Goal: Transaction & Acquisition: Purchase product/service

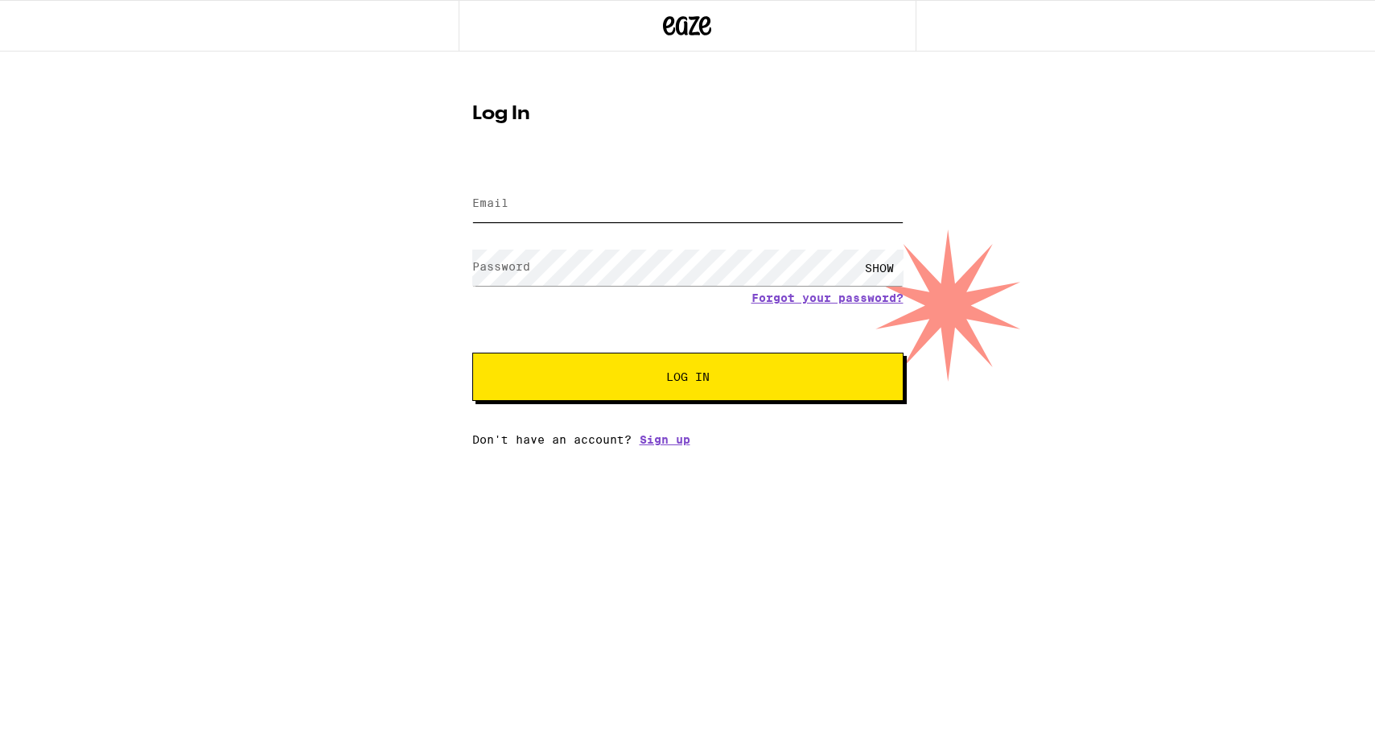
type input "[EMAIL_ADDRESS][DOMAIN_NAME]"
click at [647, 382] on span "Log In" at bounding box center [688, 376] width 301 height 11
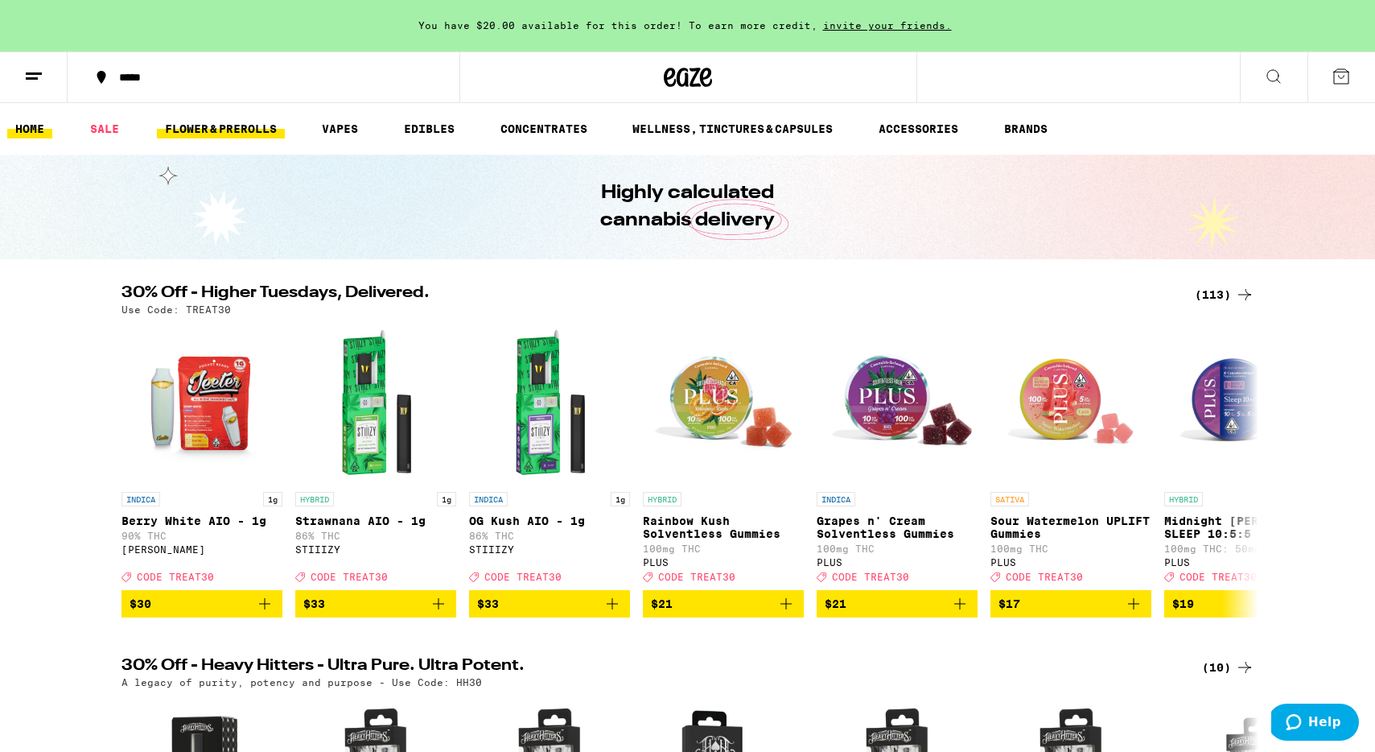
click at [226, 126] on link "FLOWER & PREROLLS" at bounding box center [221, 128] width 128 height 19
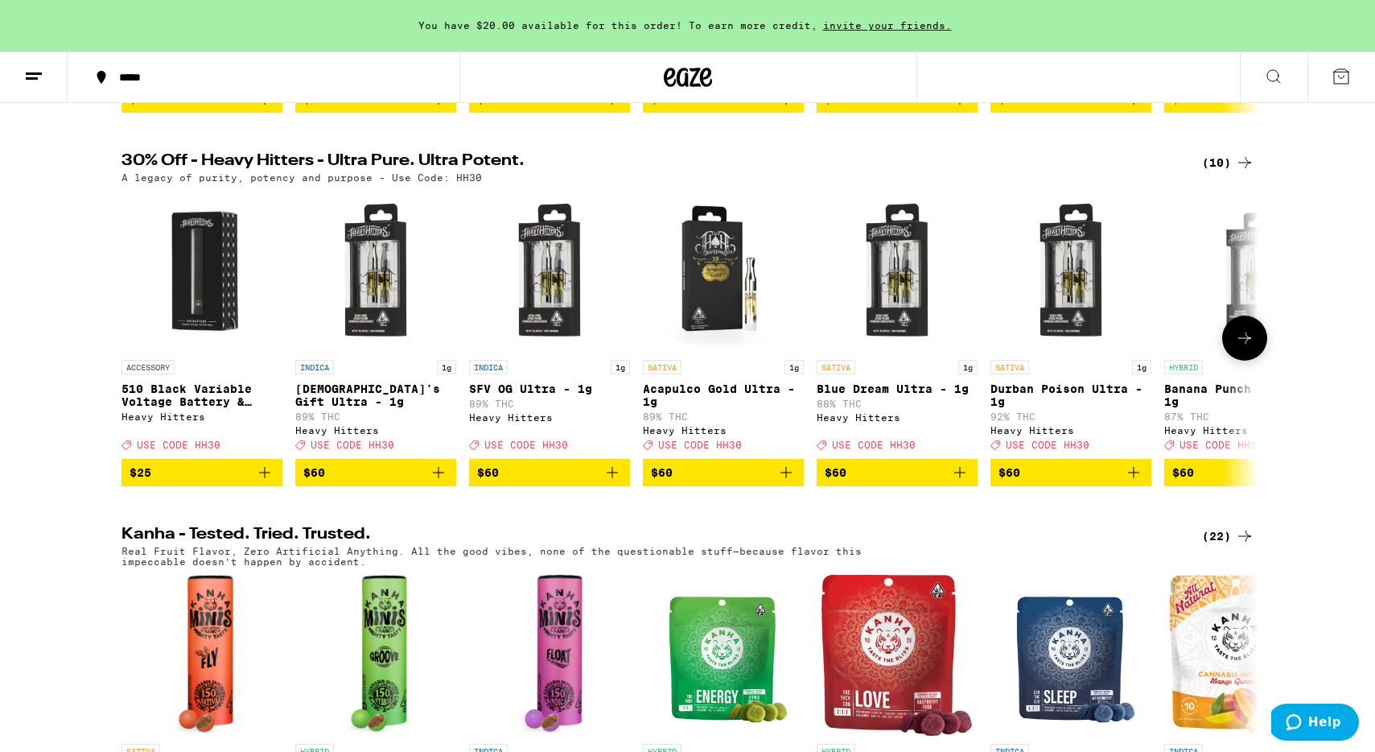
scroll to position [701, 0]
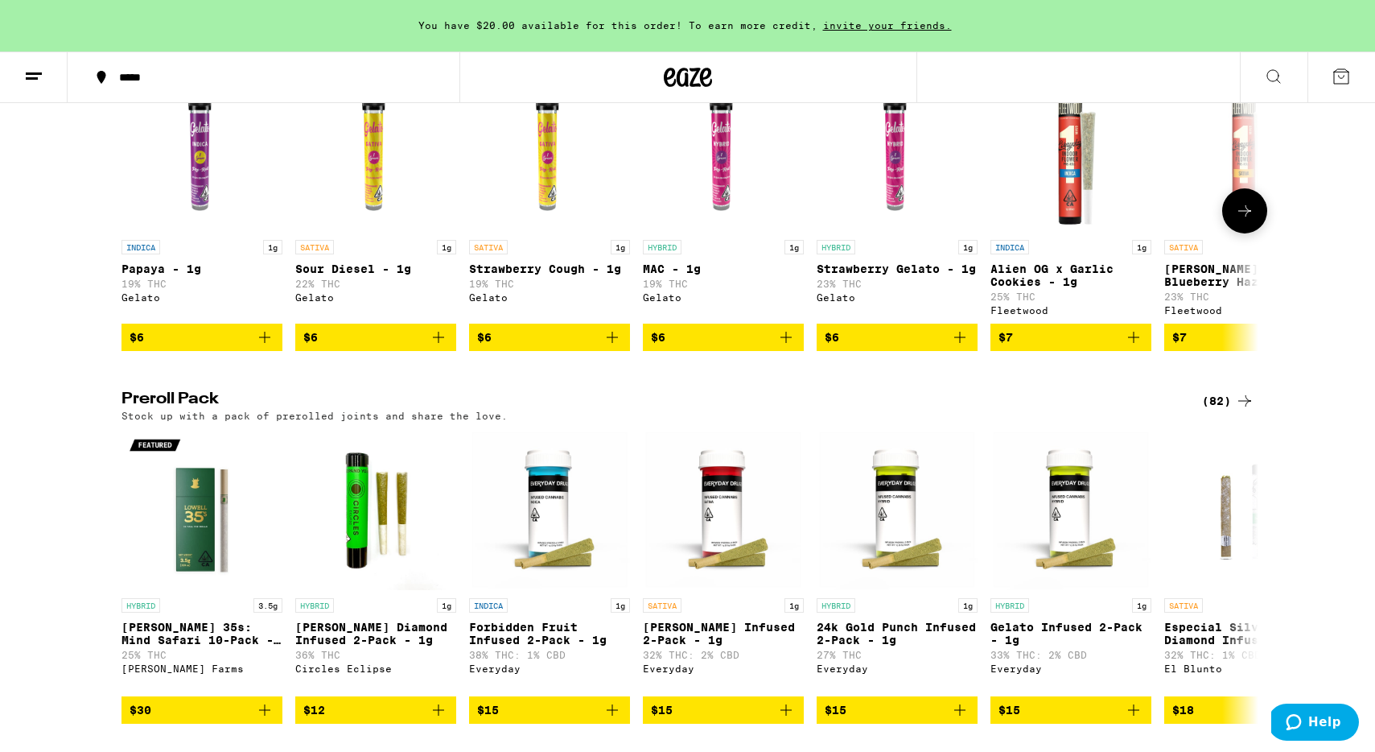
scroll to position [962, 0]
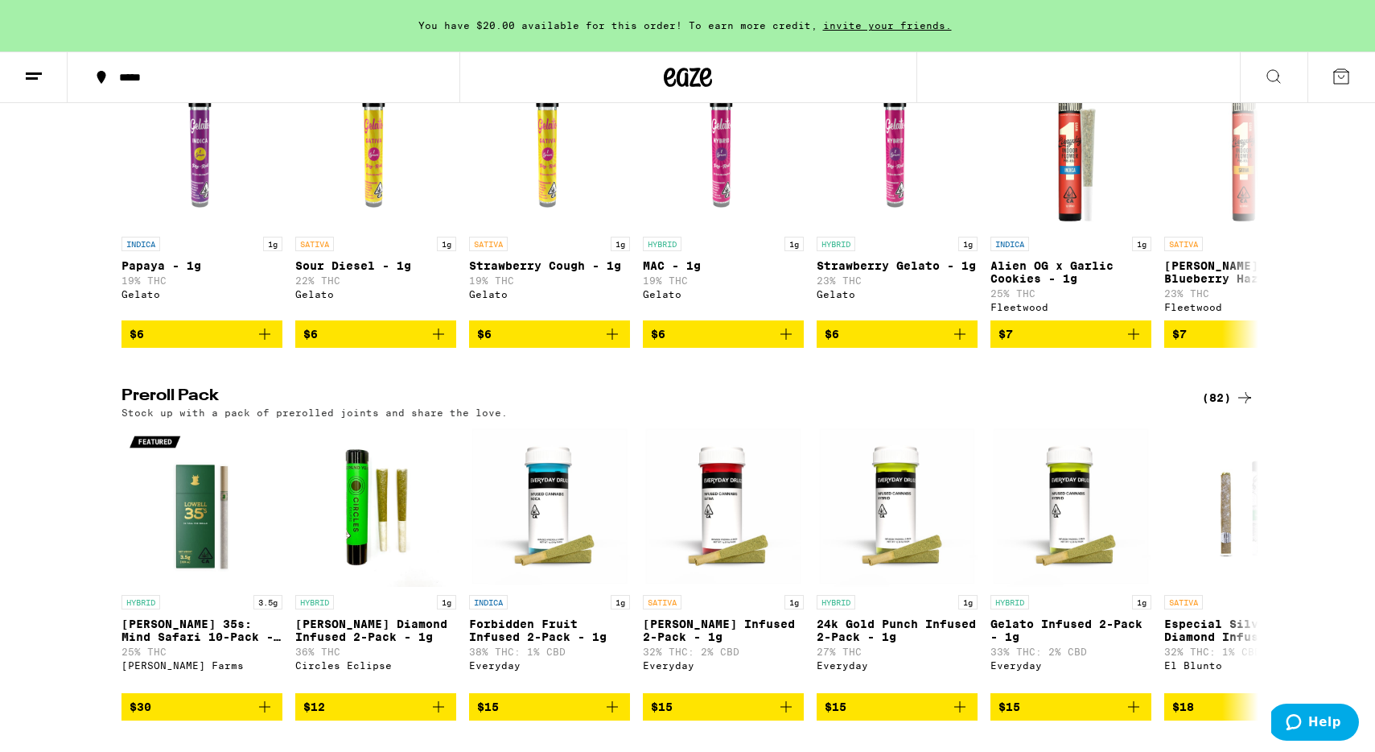
click at [1214, 407] on div "(82)" at bounding box center [1228, 397] width 52 height 19
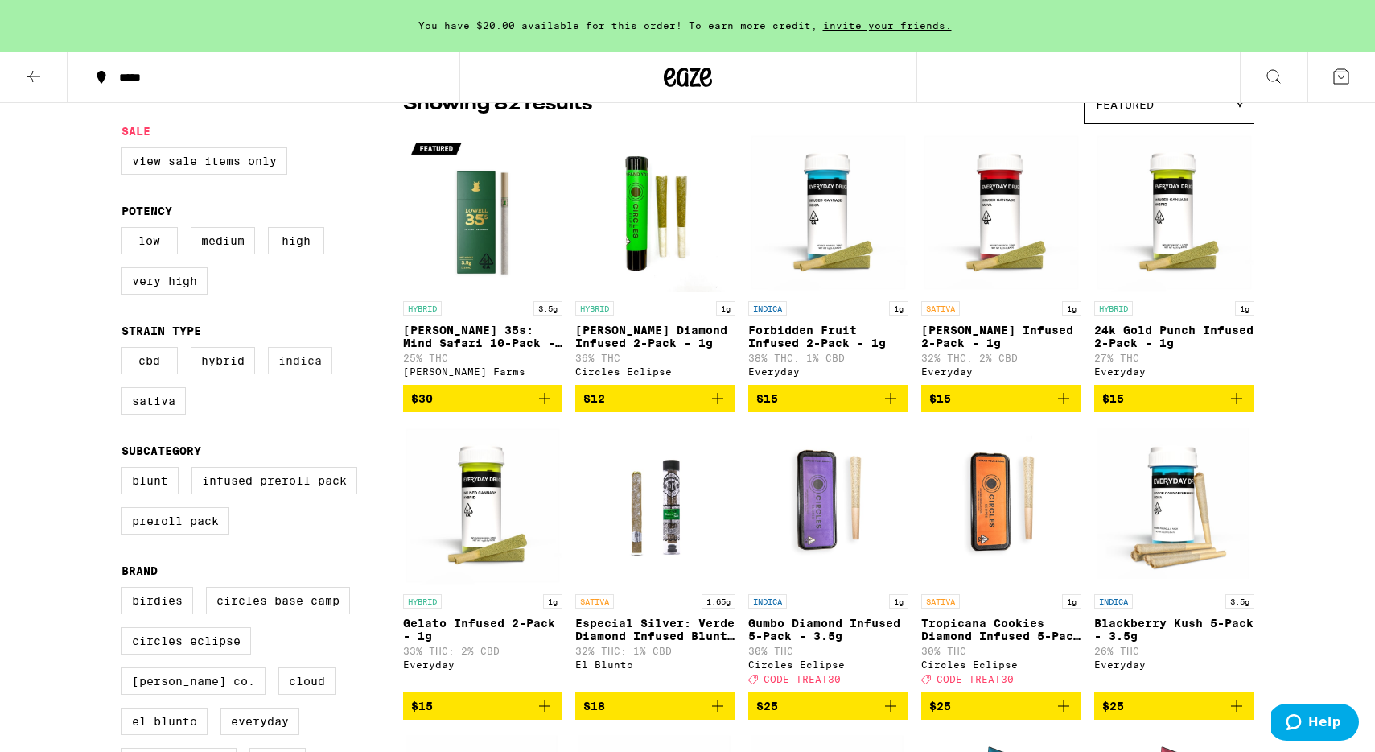
scroll to position [154, 0]
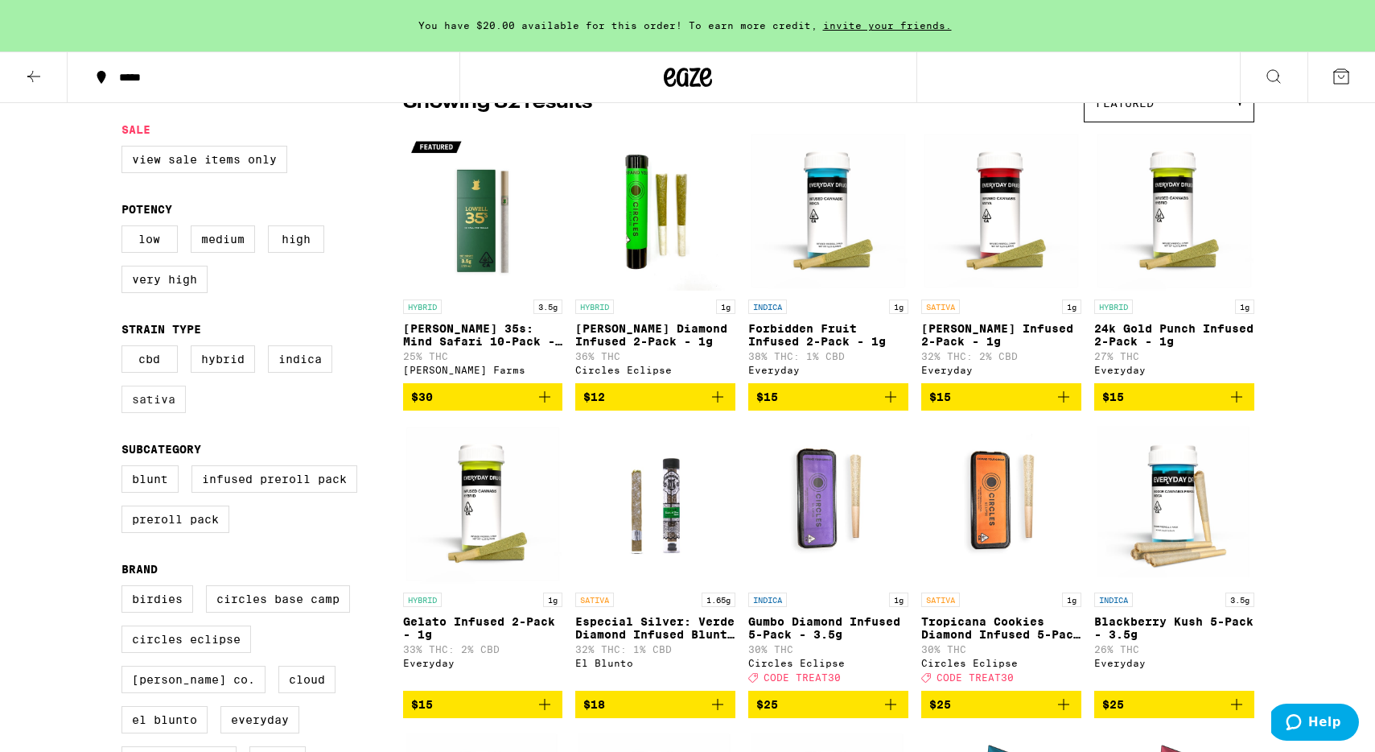
click at [145, 413] on label "Sativa" at bounding box center [154, 398] width 64 height 27
click at [126, 348] on input "Sativa" at bounding box center [125, 348] width 1 height 1
checkbox input "true"
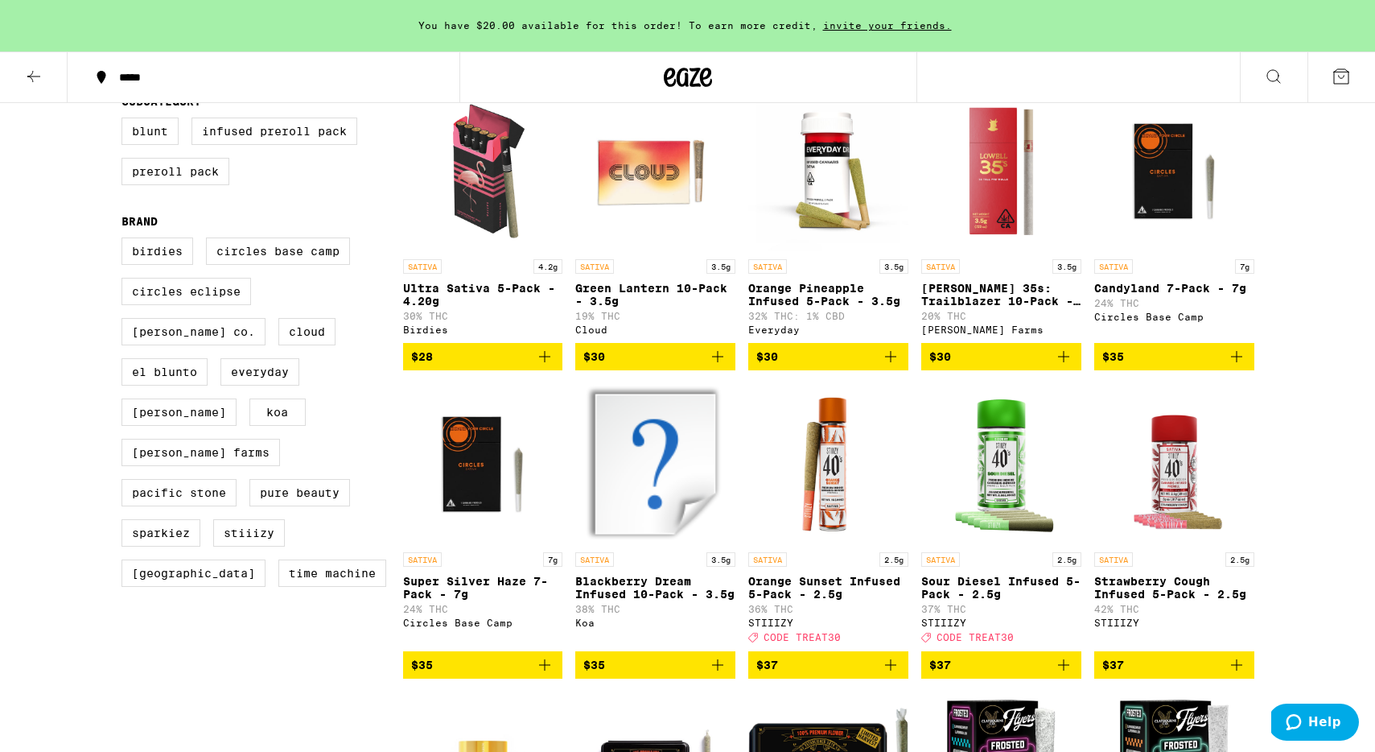
scroll to position [484, 0]
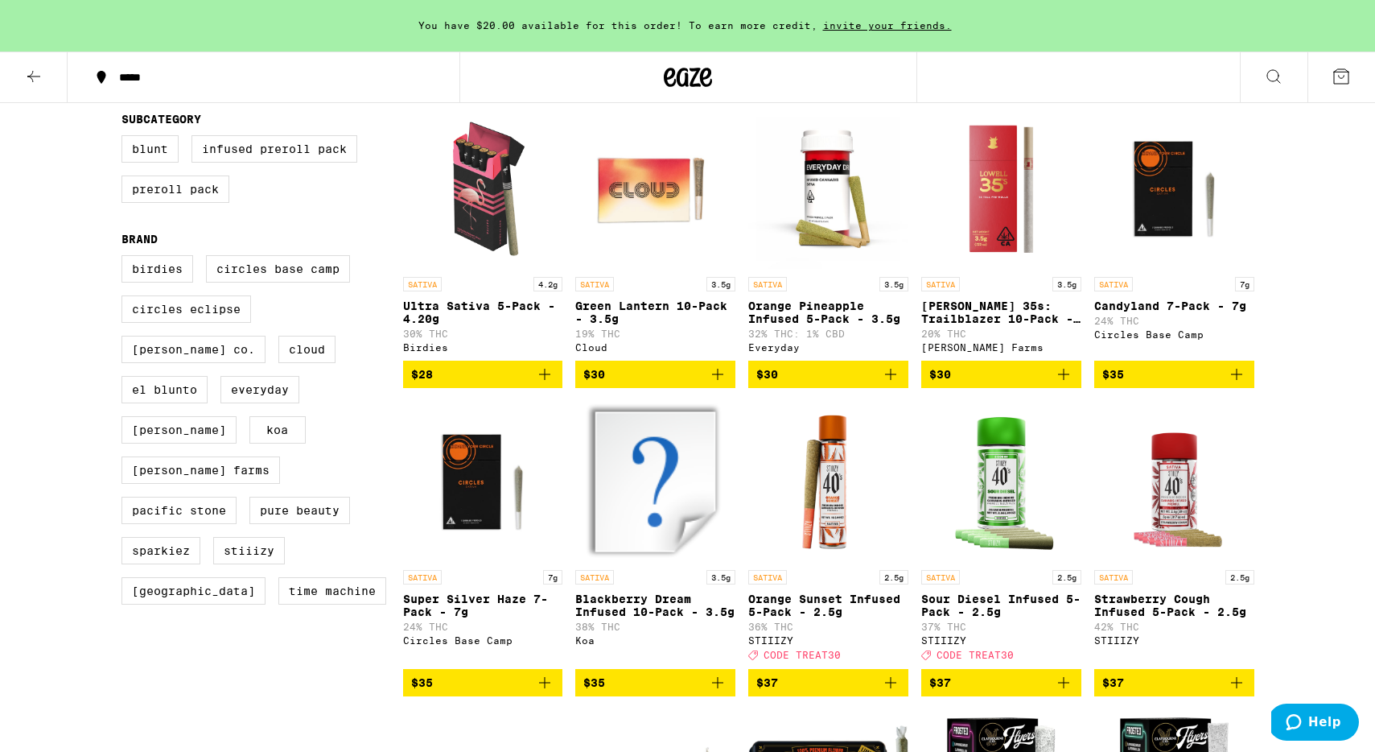
click at [536, 384] on icon "Add to bag" at bounding box center [544, 374] width 19 height 19
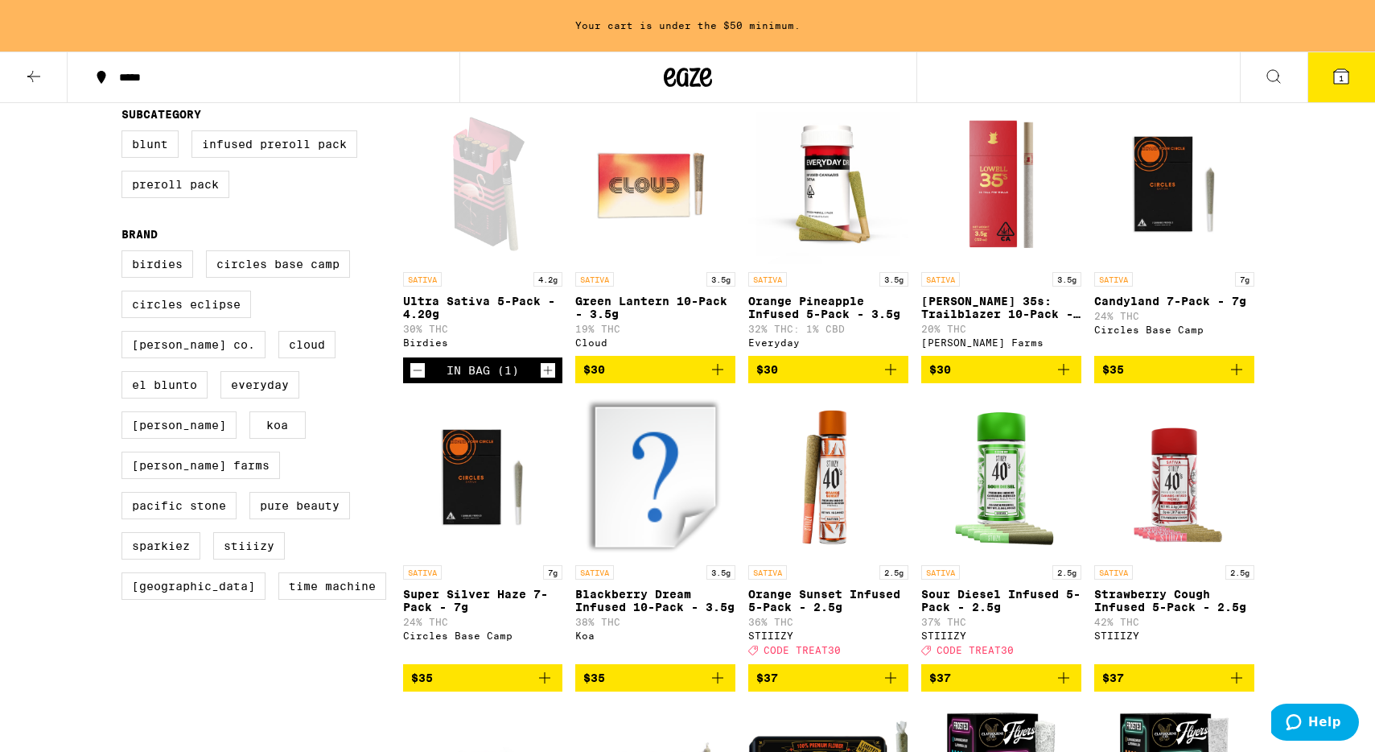
scroll to position [489, 0]
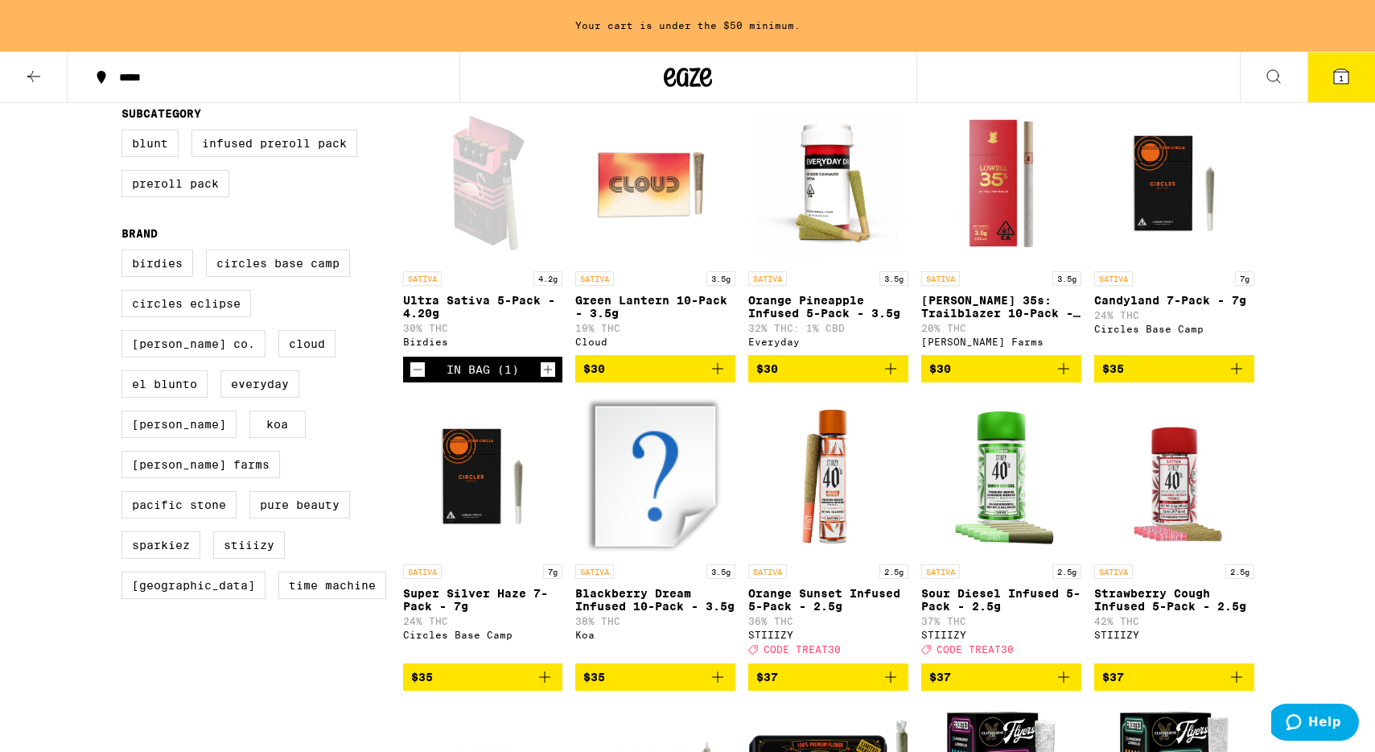
click at [420, 379] on icon "Decrement" at bounding box center [417, 369] width 14 height 19
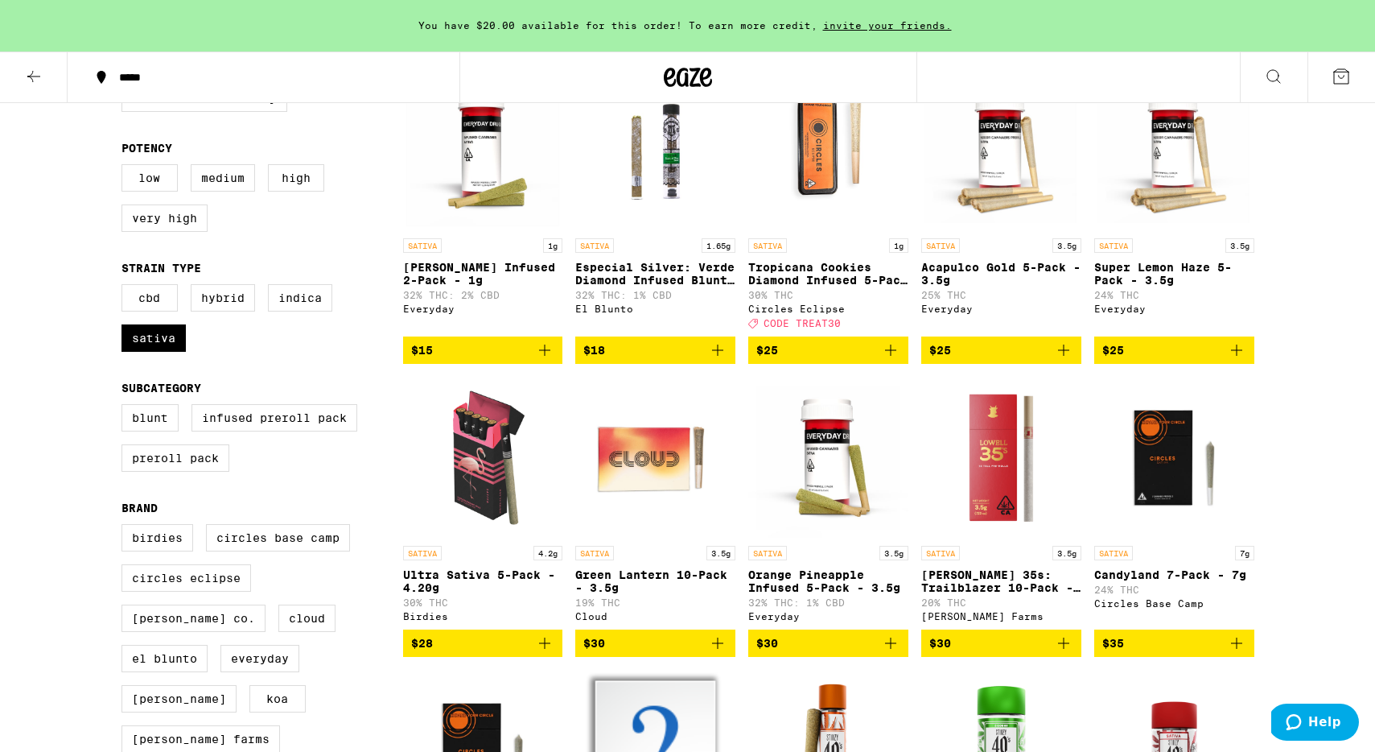
scroll to position [212, 0]
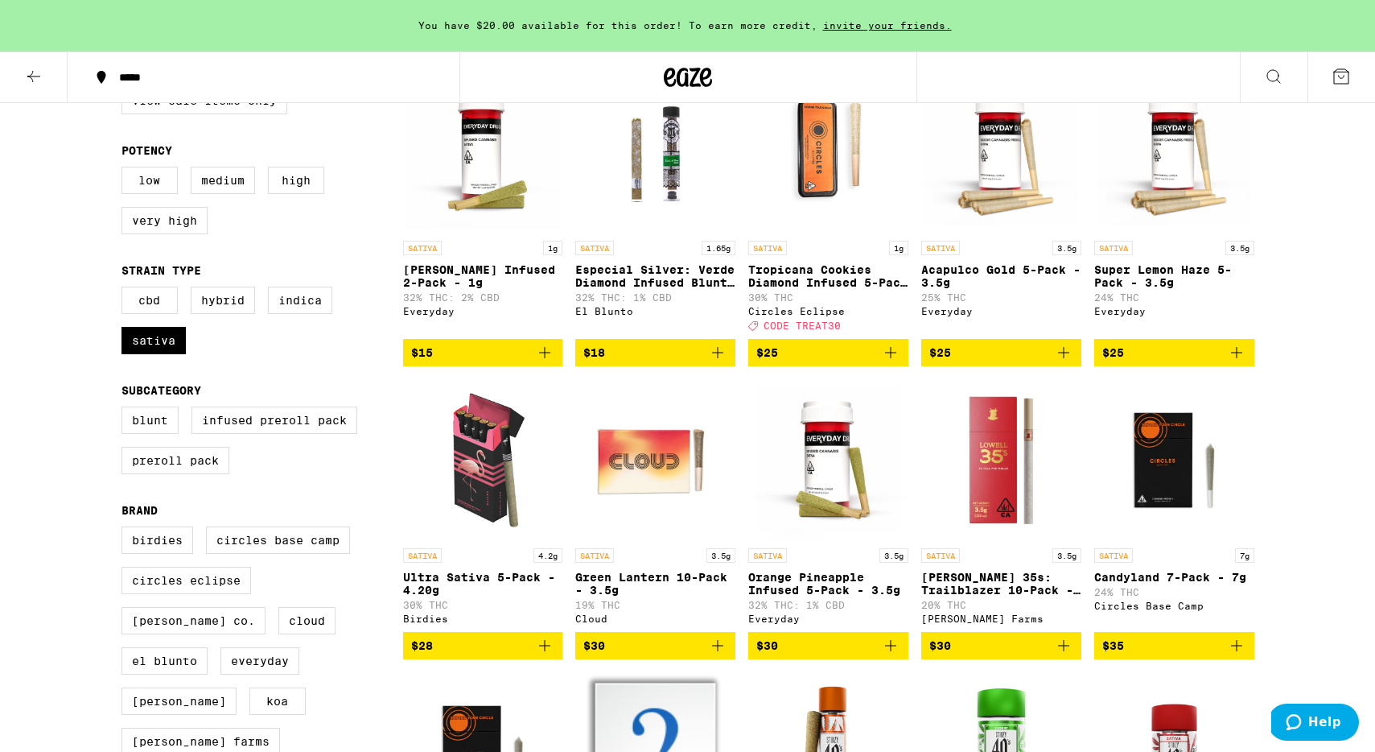
click at [1165, 362] on span "$25" at bounding box center [1175, 352] width 144 height 19
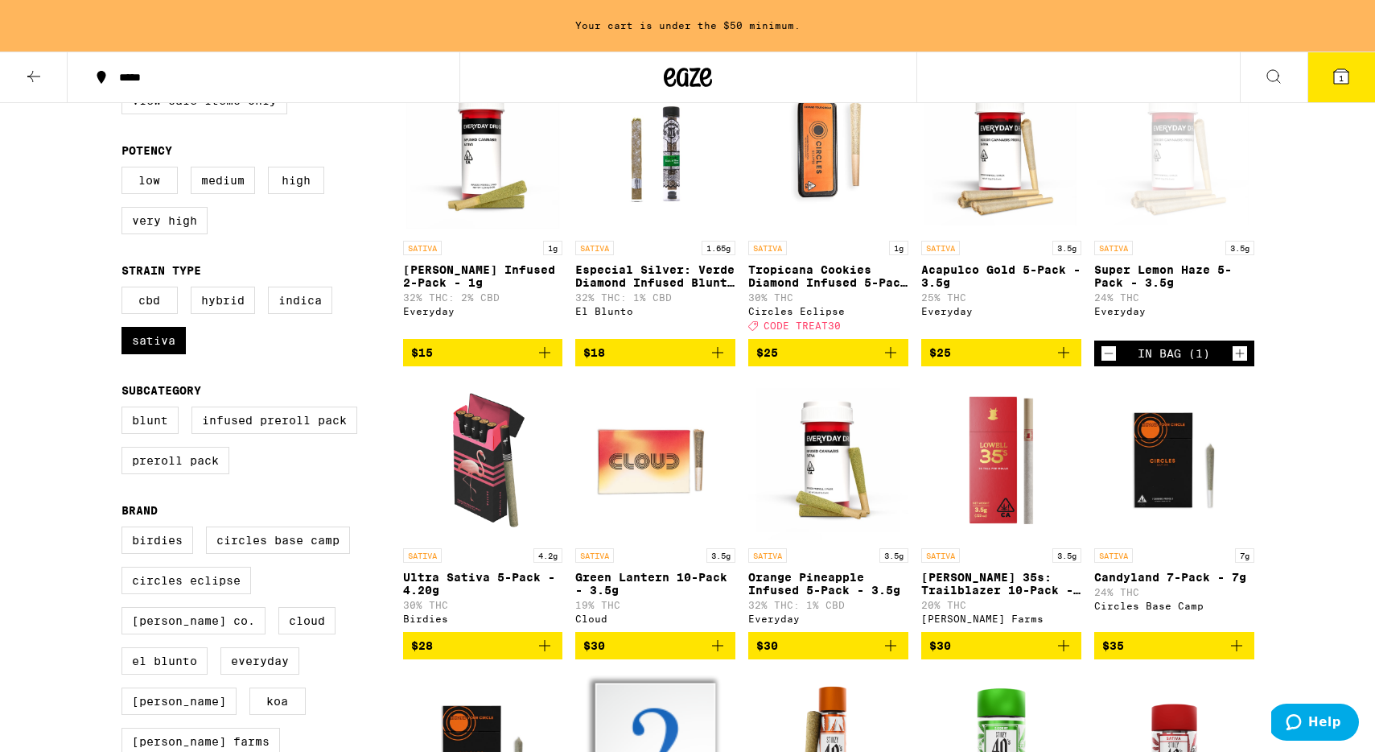
click at [990, 362] on span "$25" at bounding box center [1002, 352] width 144 height 19
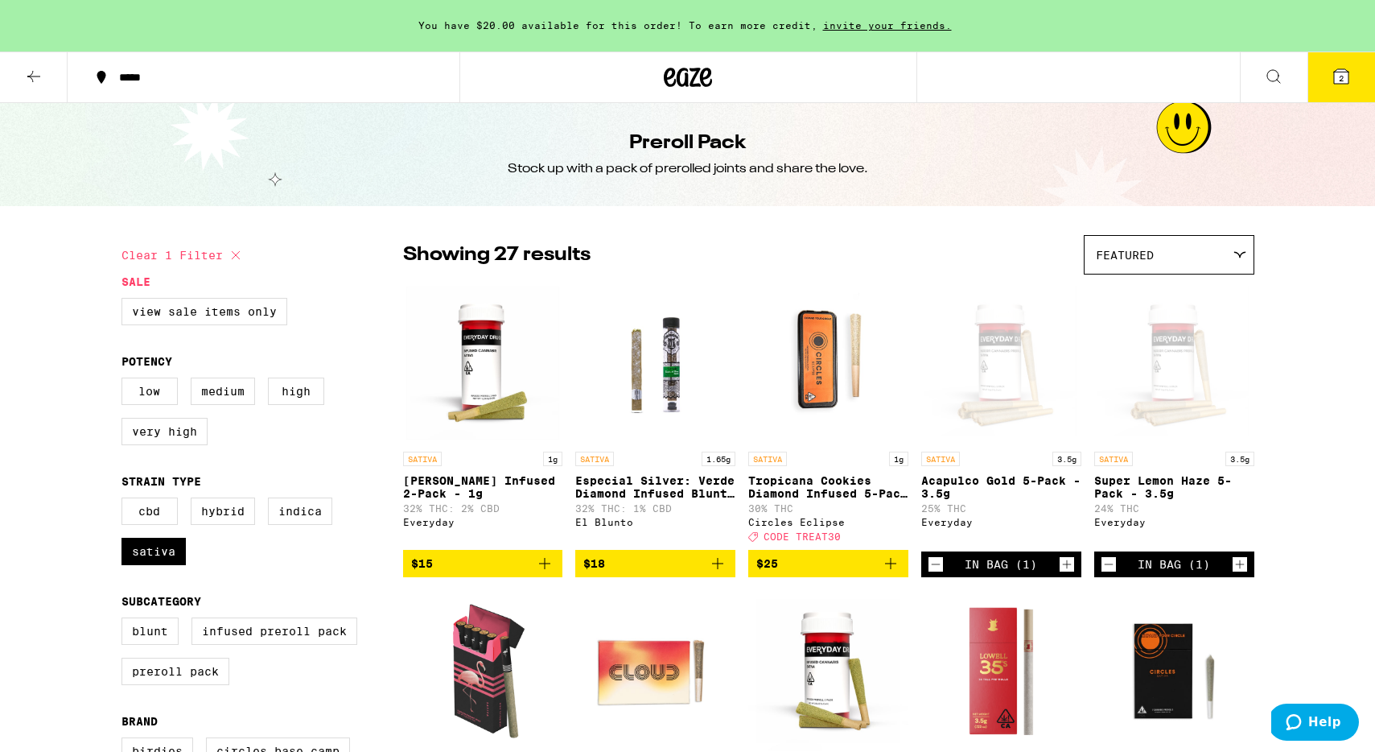
scroll to position [0, 0]
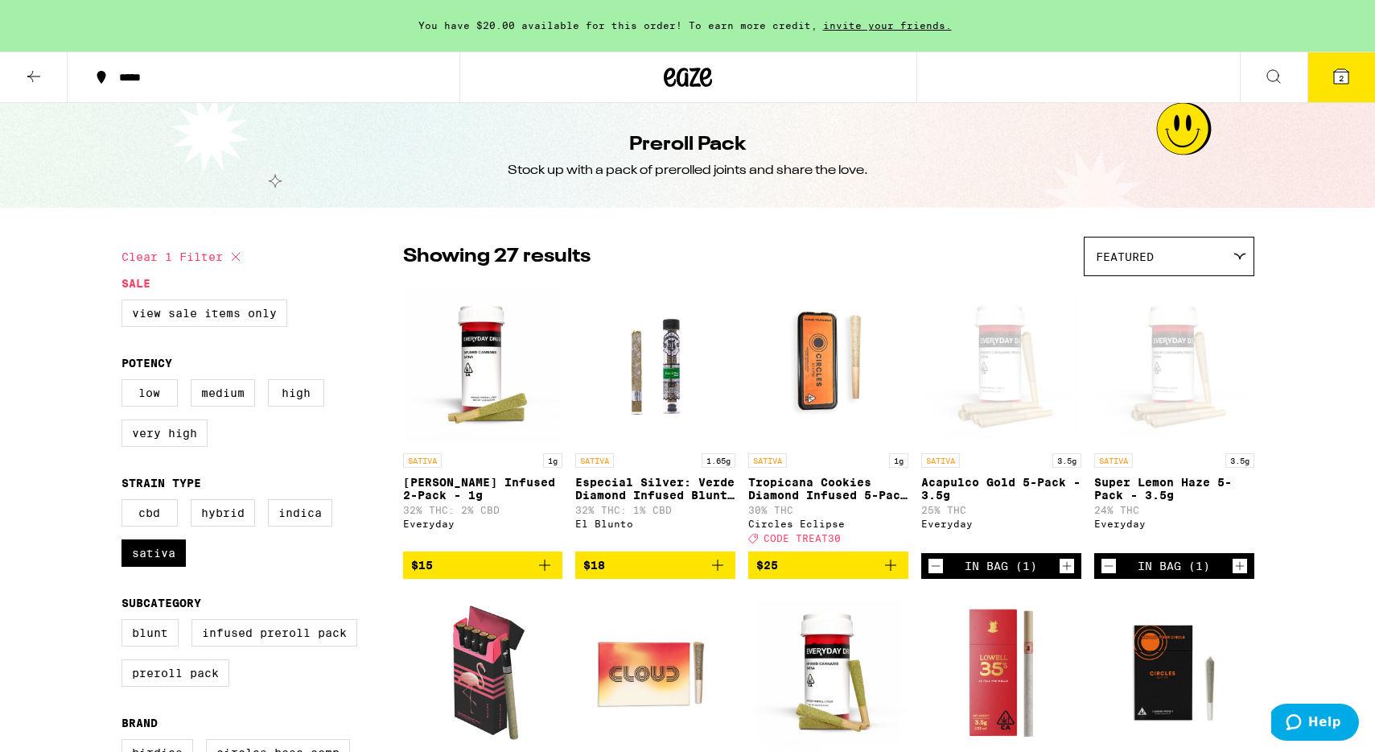
click at [31, 77] on icon at bounding box center [33, 76] width 13 height 11
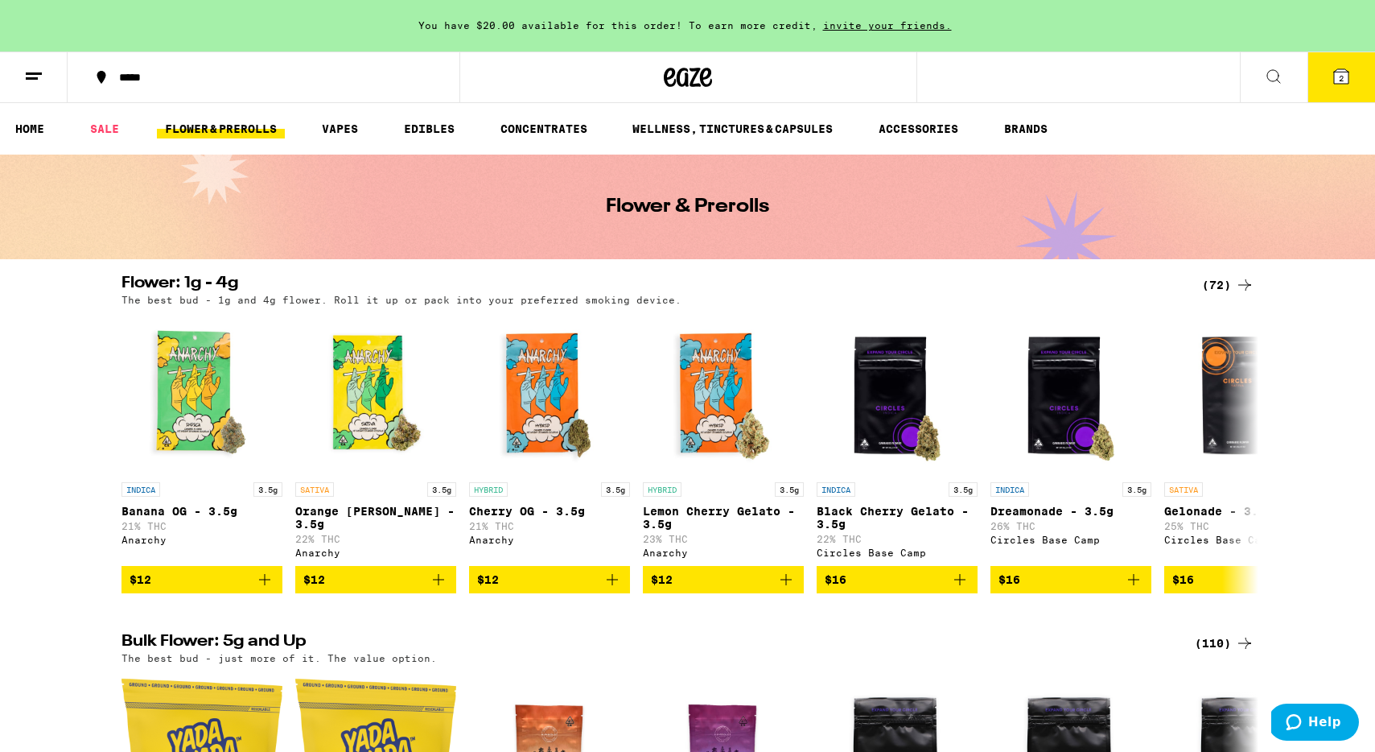
drag, startPoint x: 31, startPoint y: 77, endPoint x: 476, endPoint y: 120, distance: 447.1
click at [441, 120] on link "EDIBLES" at bounding box center [429, 128] width 67 height 19
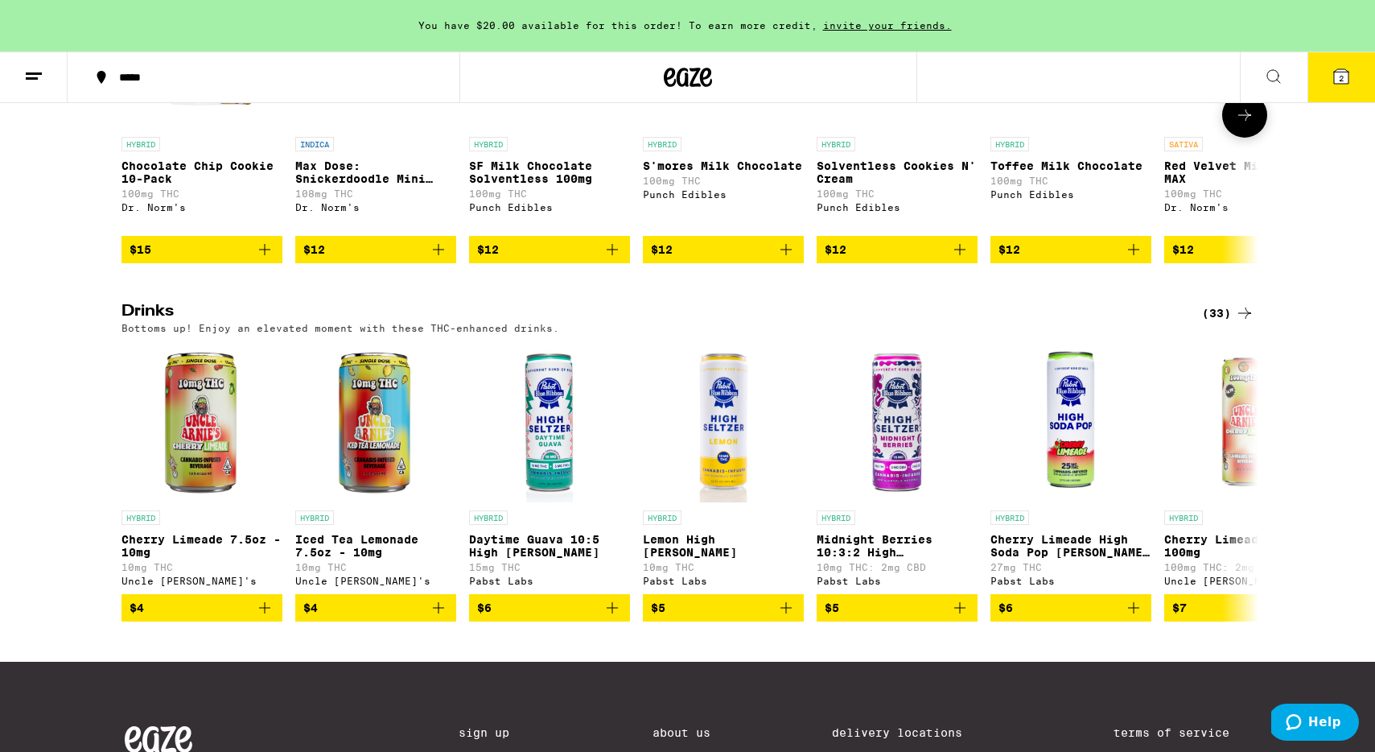
scroll to position [756, 0]
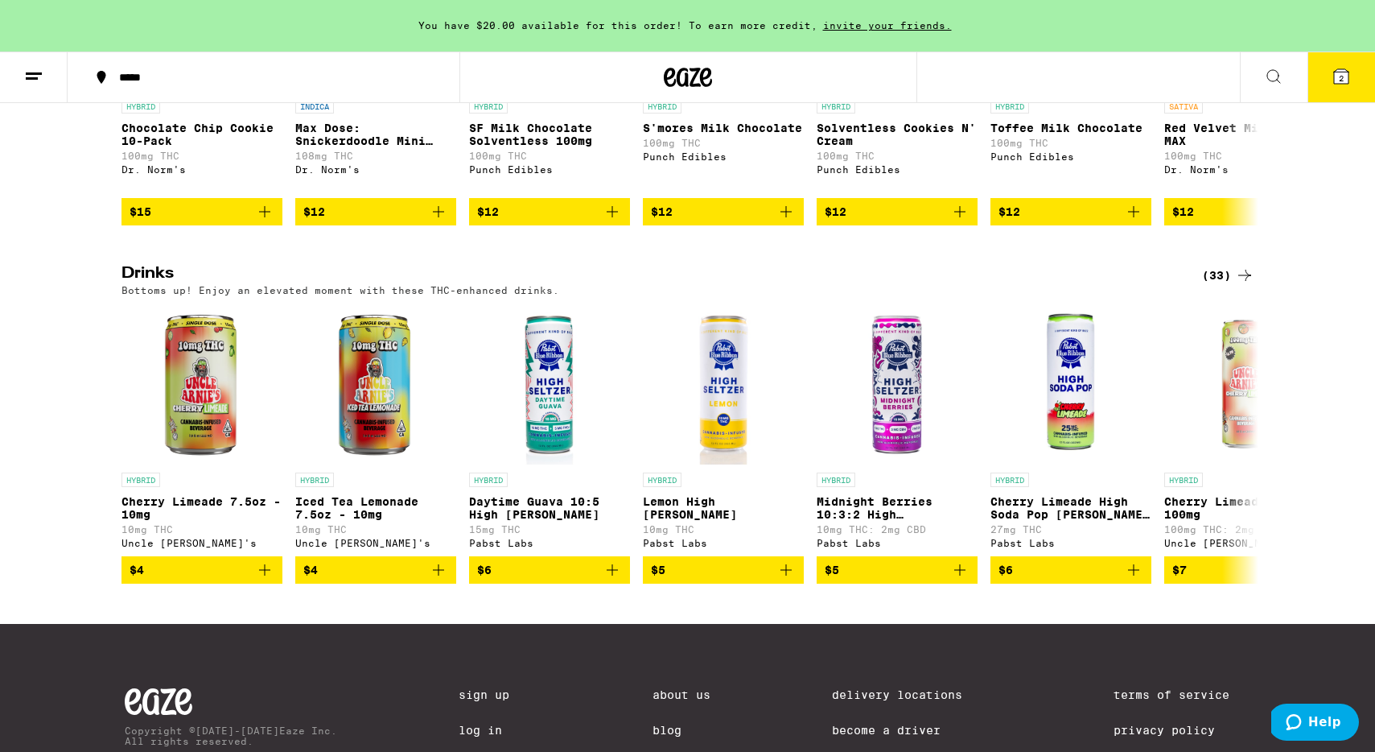
click at [1219, 285] on div "(33)" at bounding box center [1228, 275] width 52 height 19
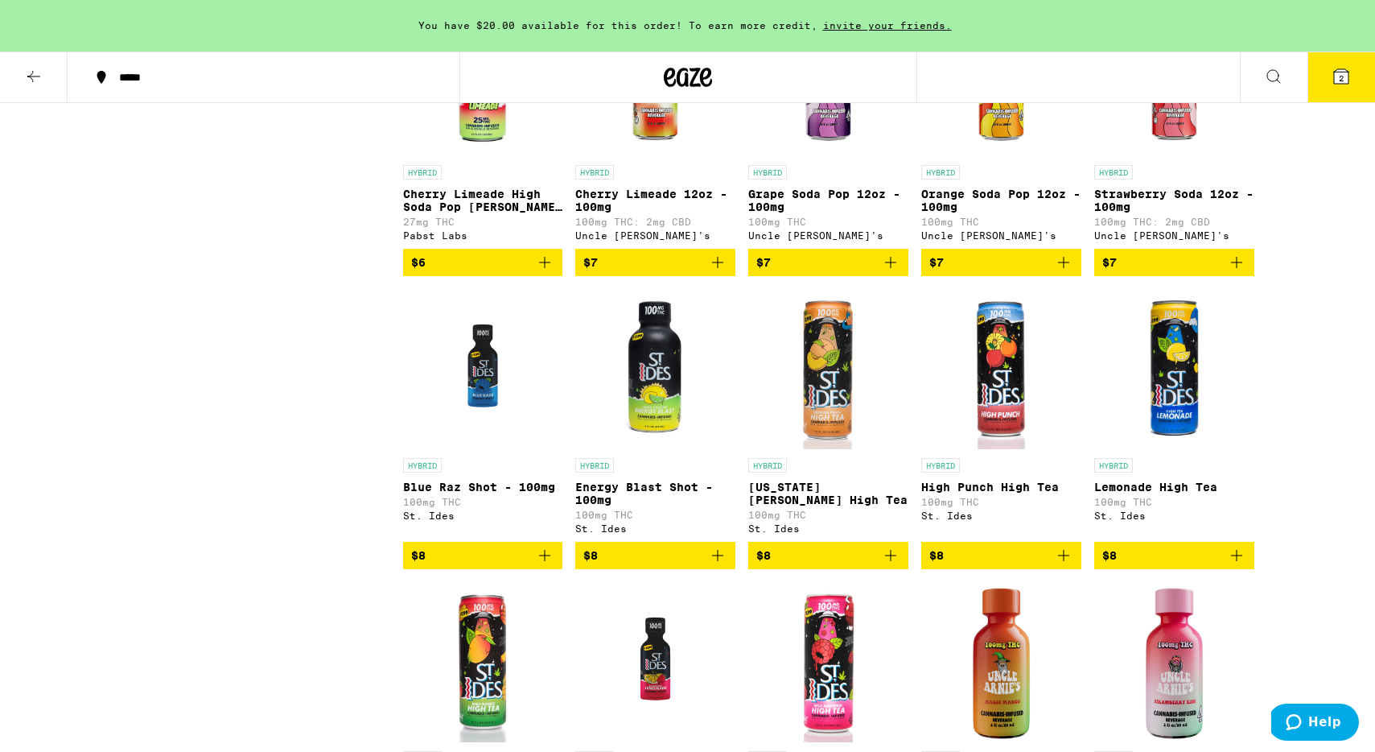
scroll to position [604, 0]
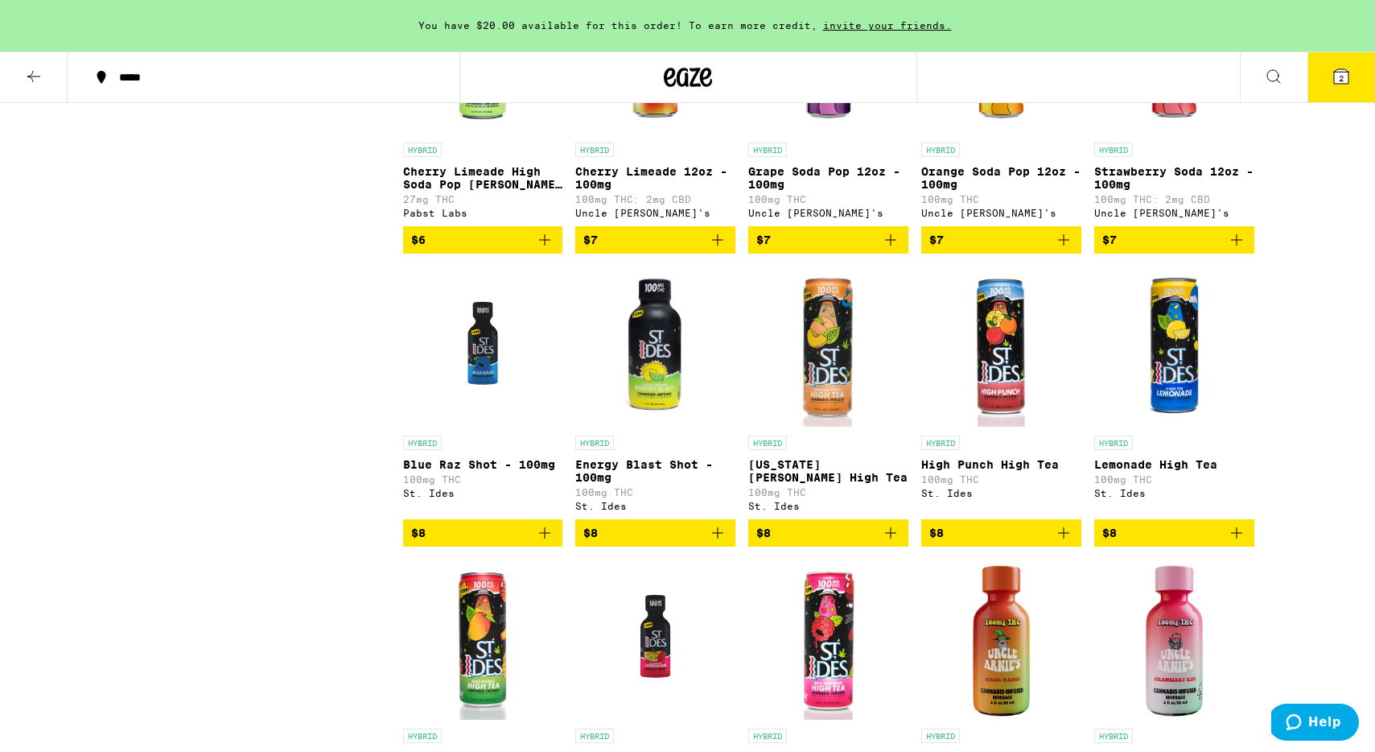
click at [1177, 546] on button "$8" at bounding box center [1175, 532] width 160 height 27
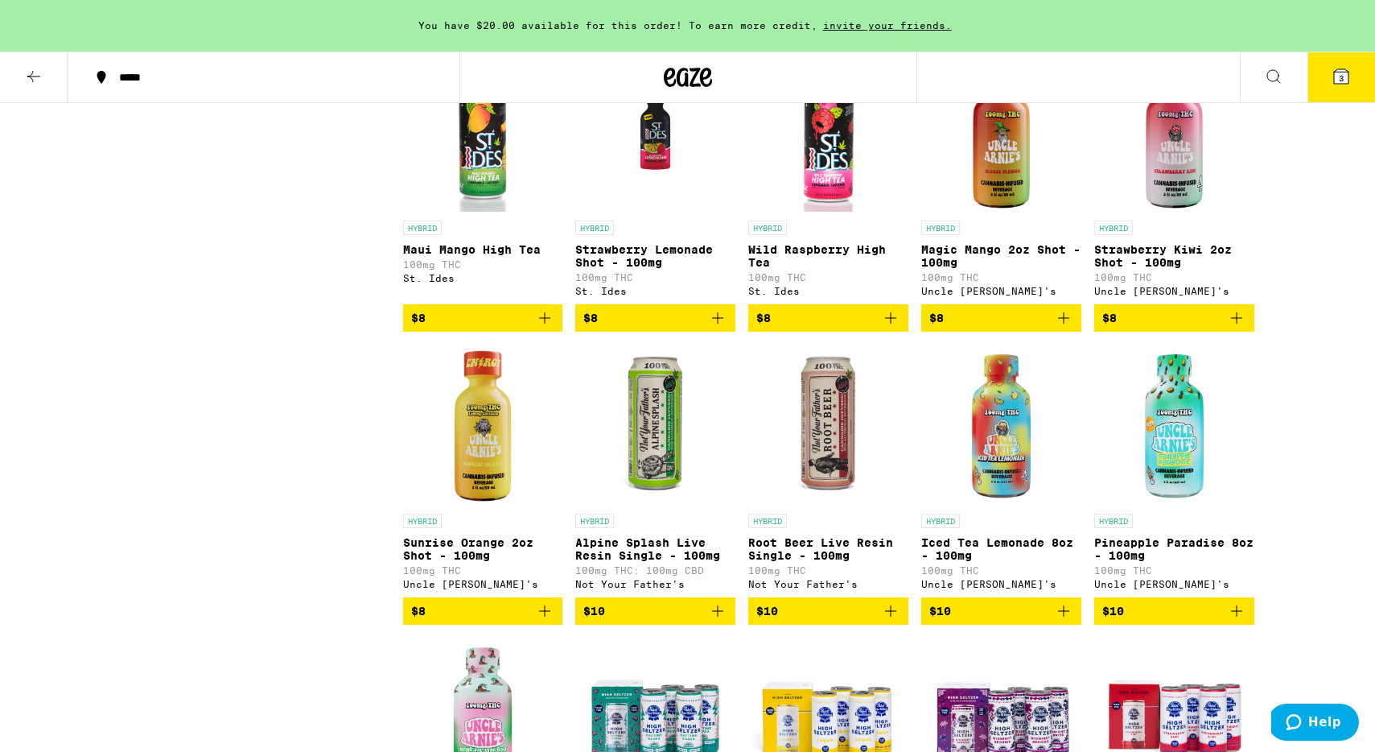
scroll to position [1135, 0]
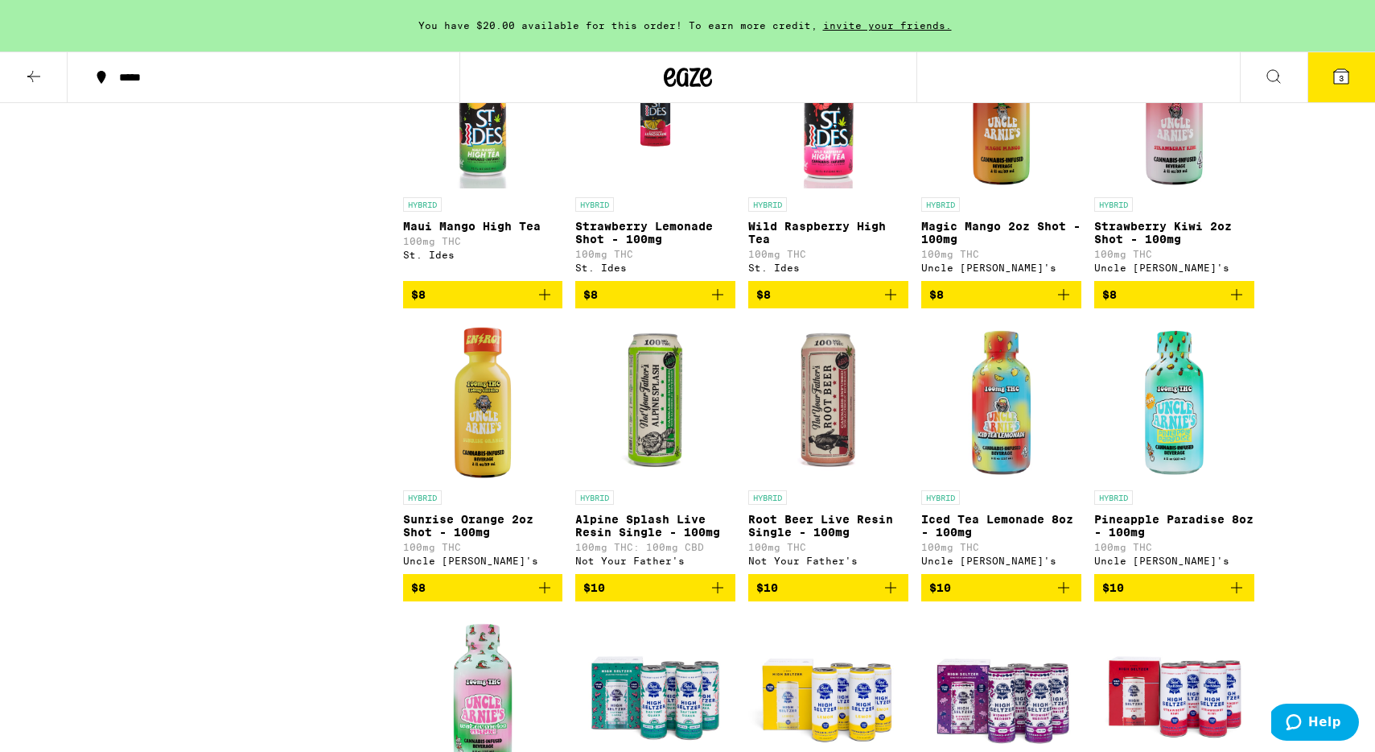
click at [662, 597] on span "$10" at bounding box center [655, 587] width 144 height 19
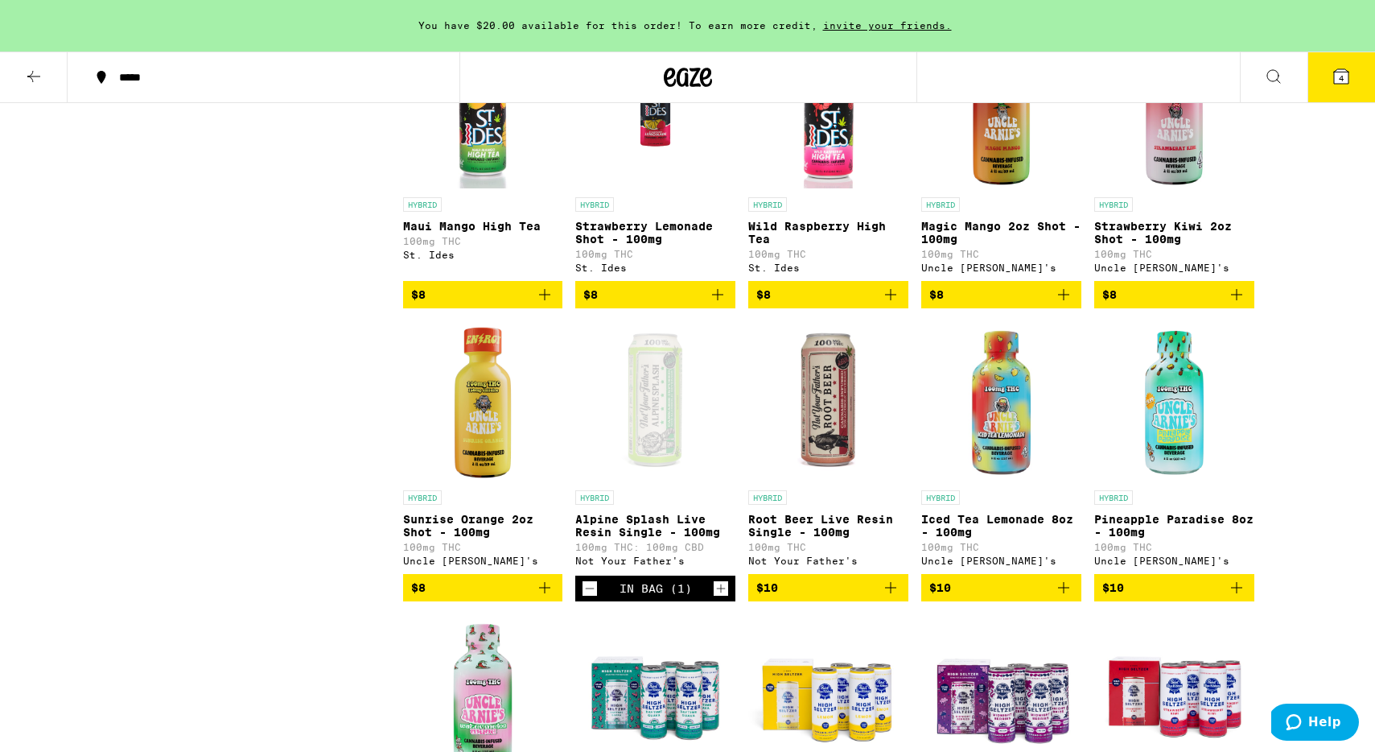
click at [1333, 68] on icon at bounding box center [1341, 76] width 19 height 19
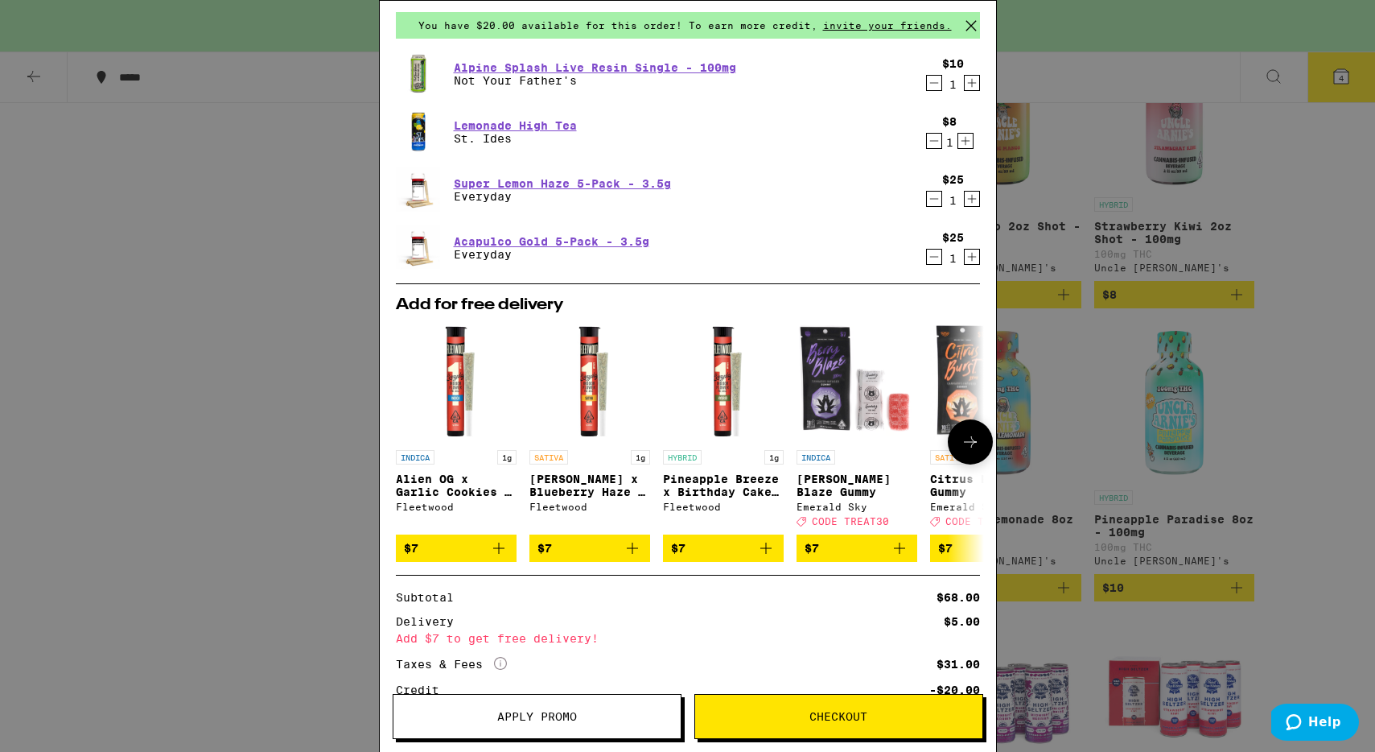
scroll to position [56, 0]
click at [1083, 204] on div "Your Cart You have $20.00 available for this order! To earn more credit, invite…" at bounding box center [687, 376] width 1375 height 752
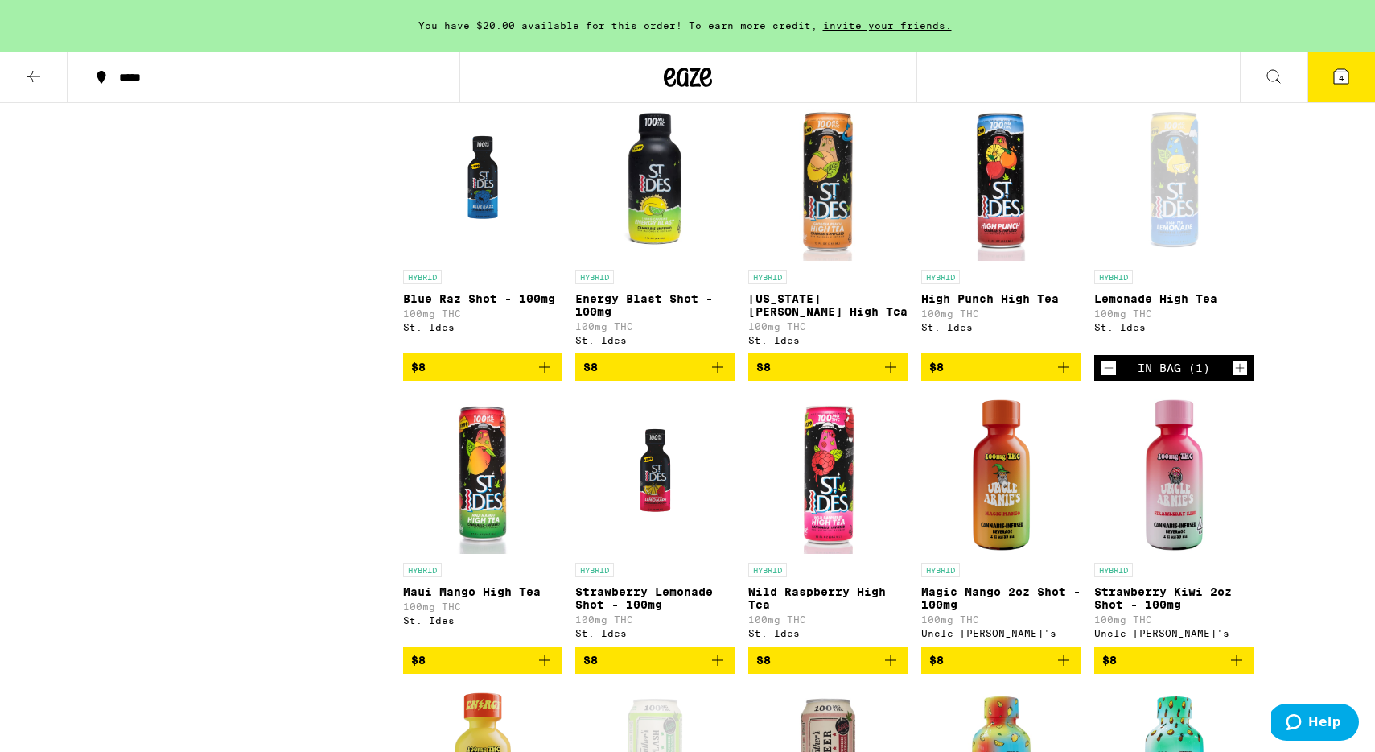
scroll to position [768, 0]
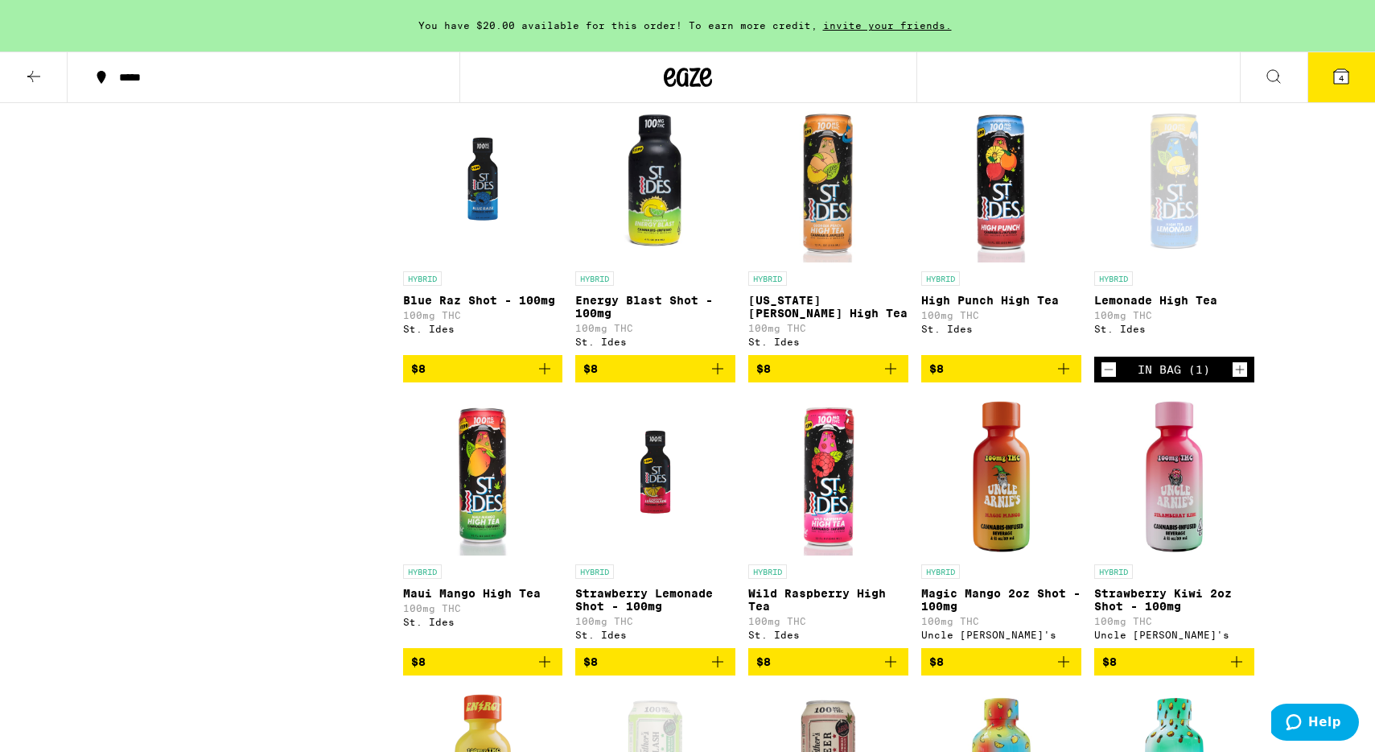
click at [881, 378] on icon "Add to bag" at bounding box center [890, 368] width 19 height 19
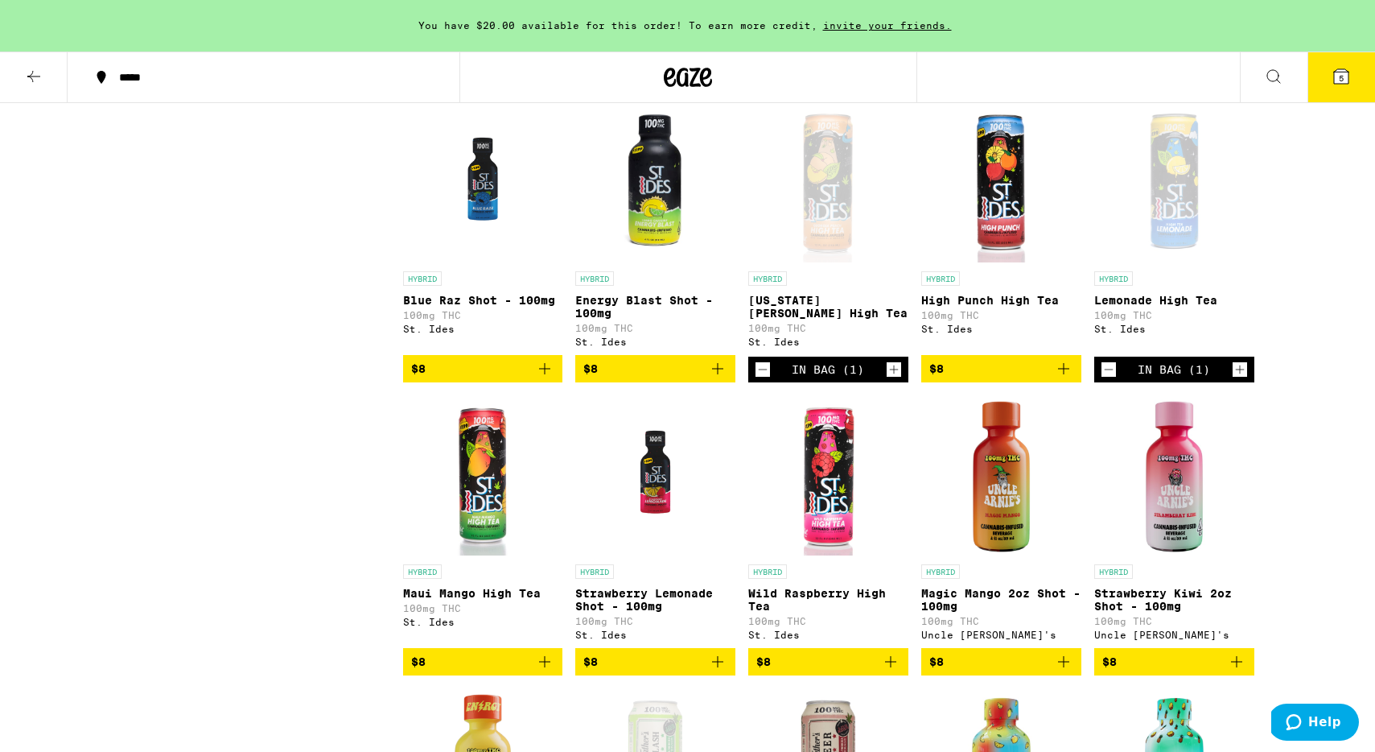
click at [1357, 73] on button "5" at bounding box center [1342, 77] width 68 height 50
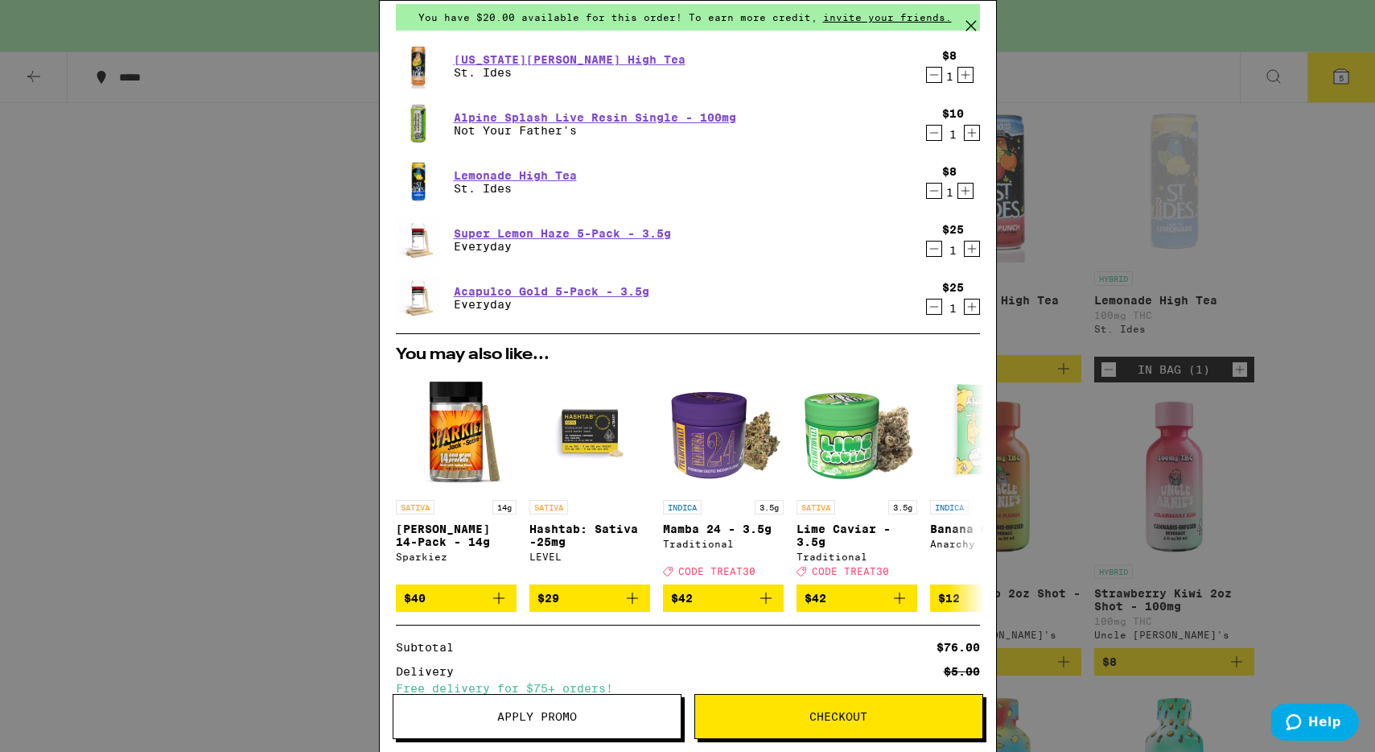
scroll to position [62, 0]
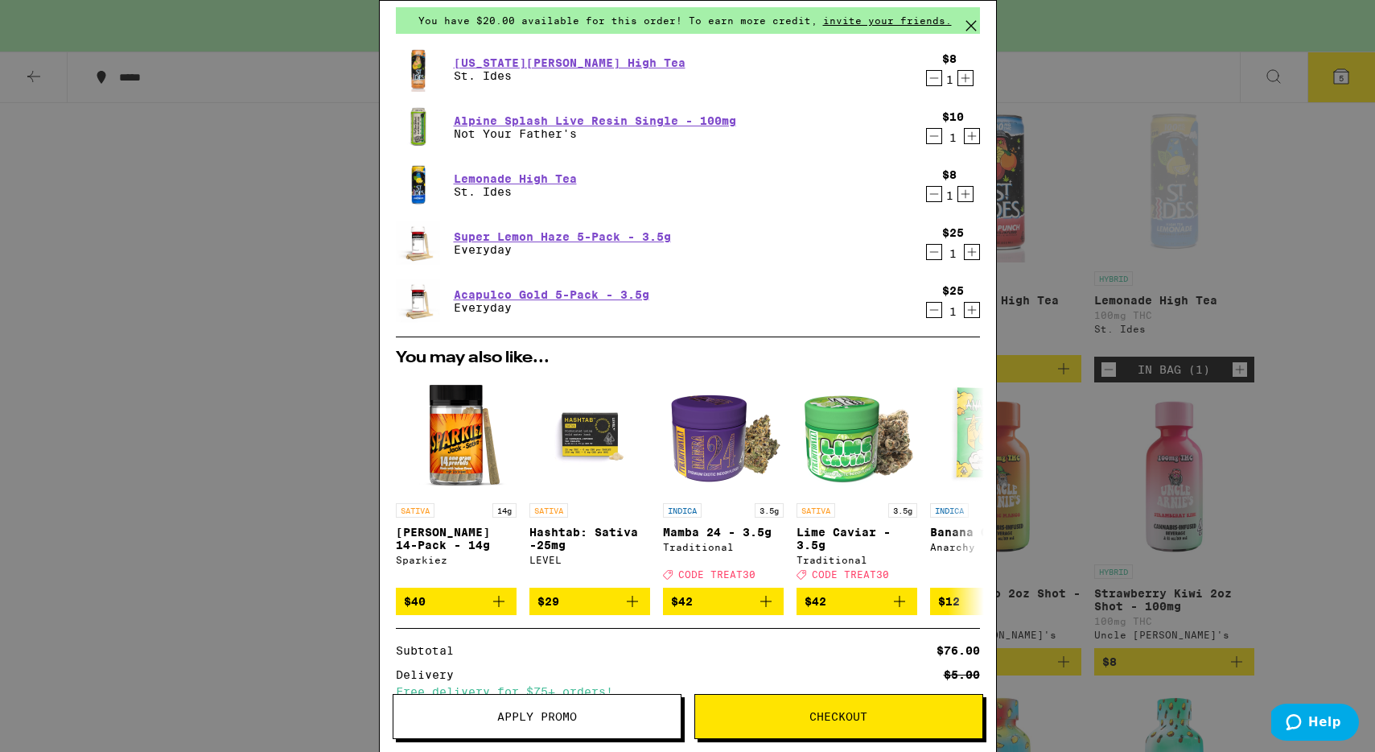
click at [936, 78] on icon "Decrement" at bounding box center [934, 77] width 14 height 19
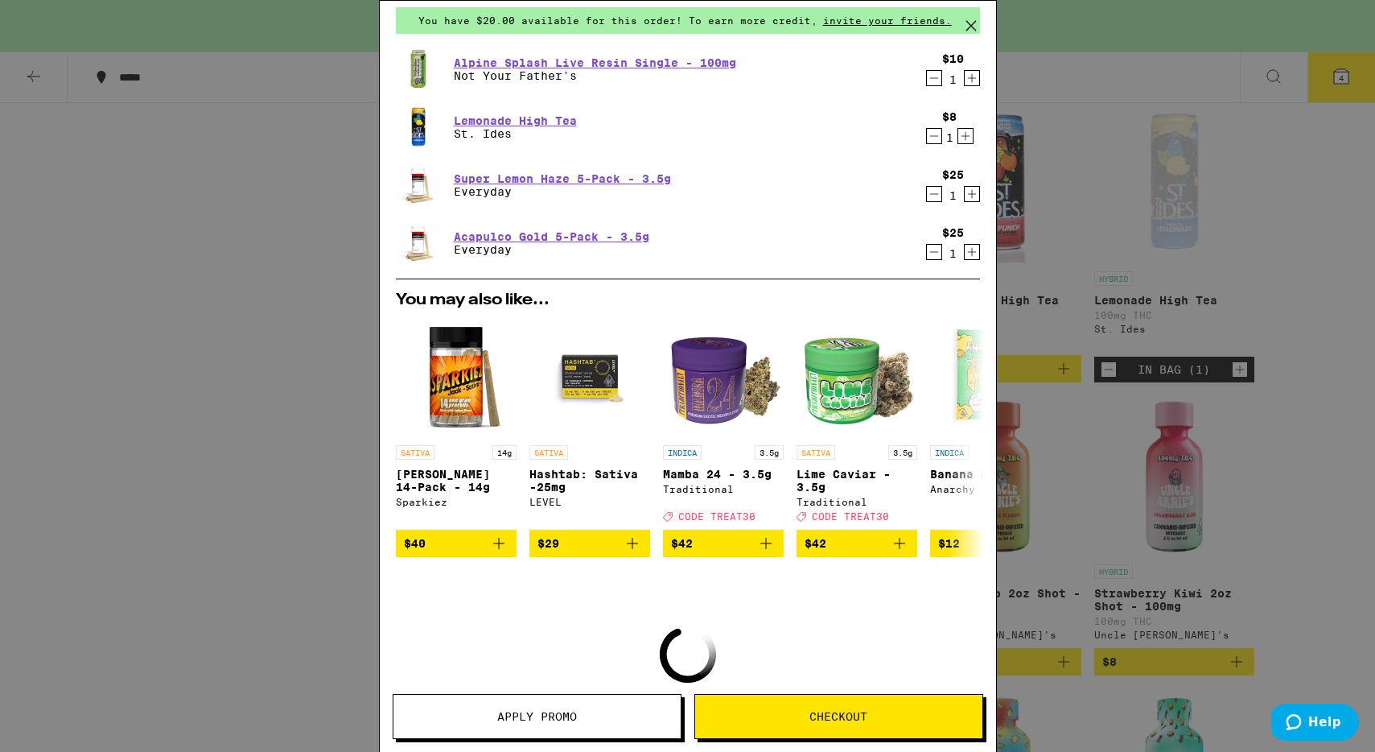
click at [935, 78] on icon "Decrement" at bounding box center [934, 77] width 14 height 19
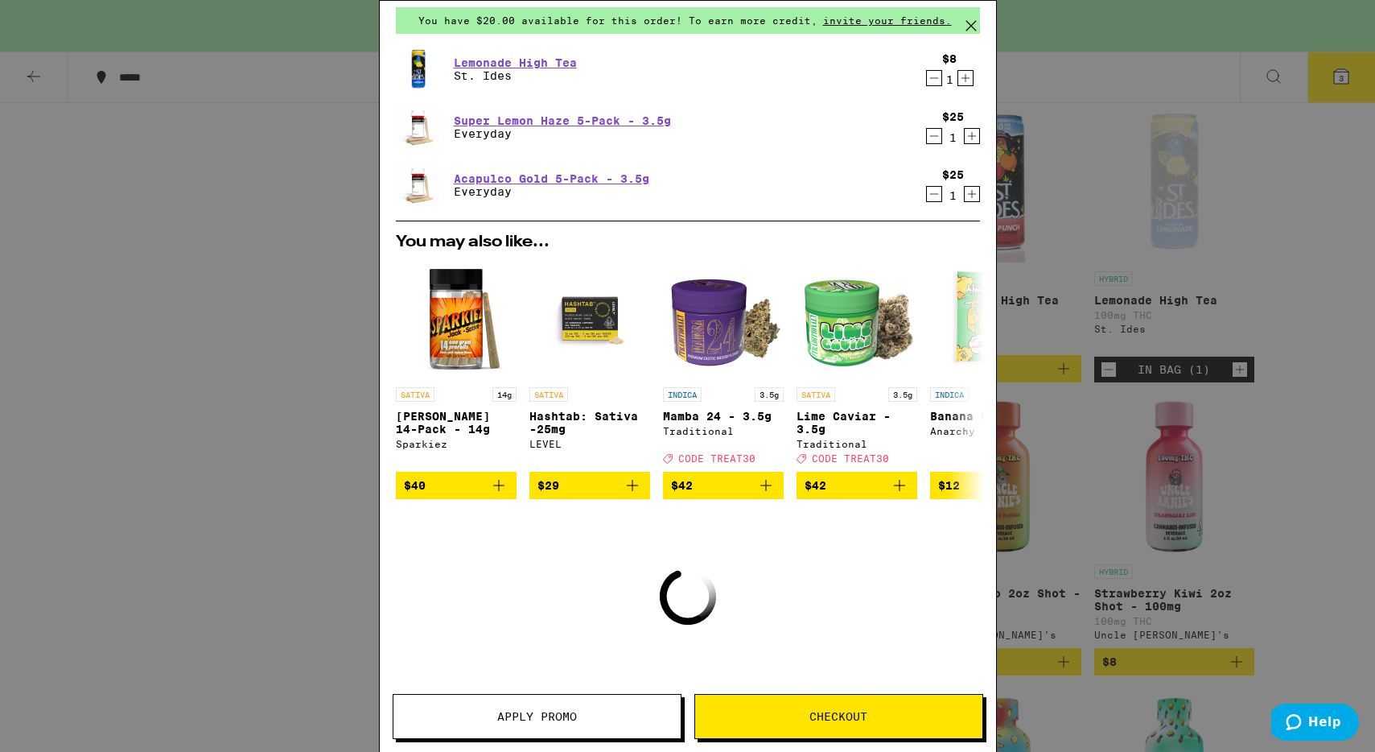
click at [935, 77] on icon "Decrement" at bounding box center [934, 77] width 14 height 19
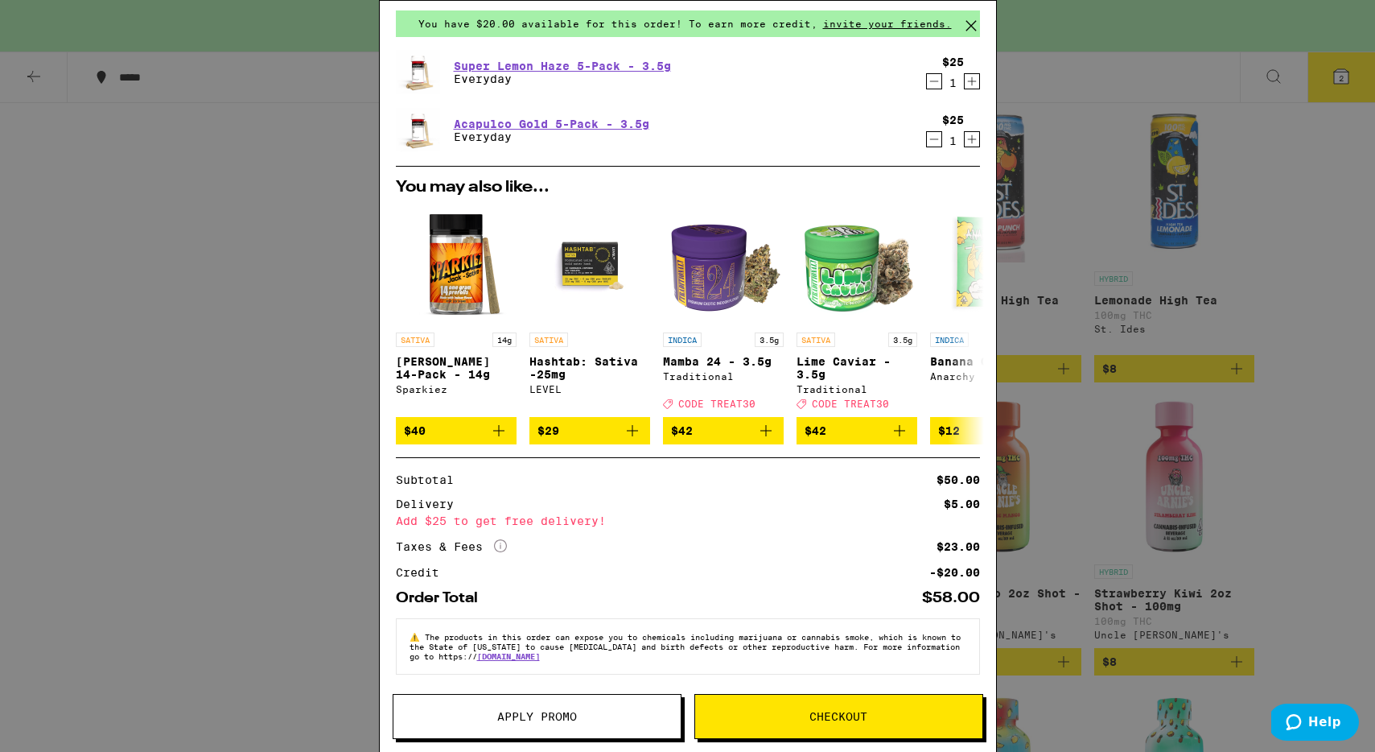
click at [935, 81] on icon "Decrement" at bounding box center [934, 81] width 9 height 0
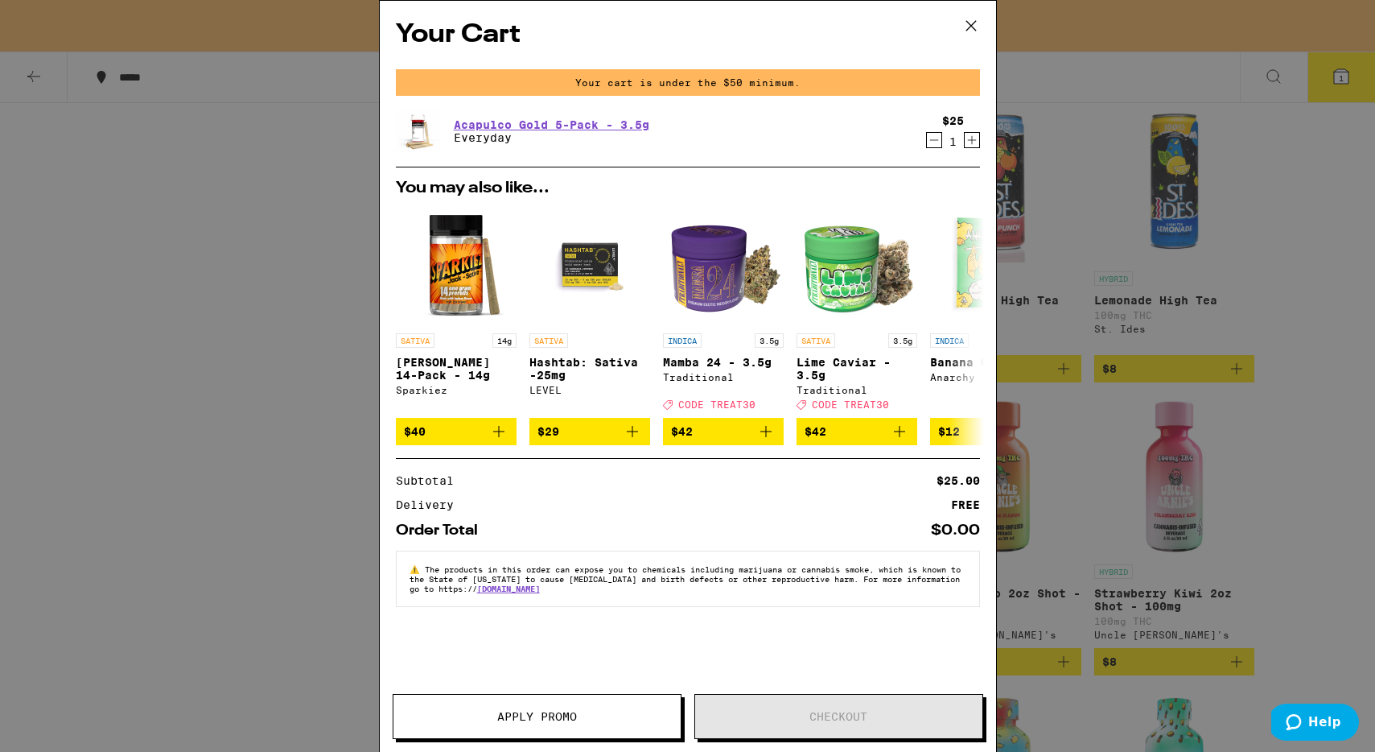
click at [971, 28] on icon at bounding box center [971, 26] width 24 height 24
